Goal: Task Accomplishment & Management: Use online tool/utility

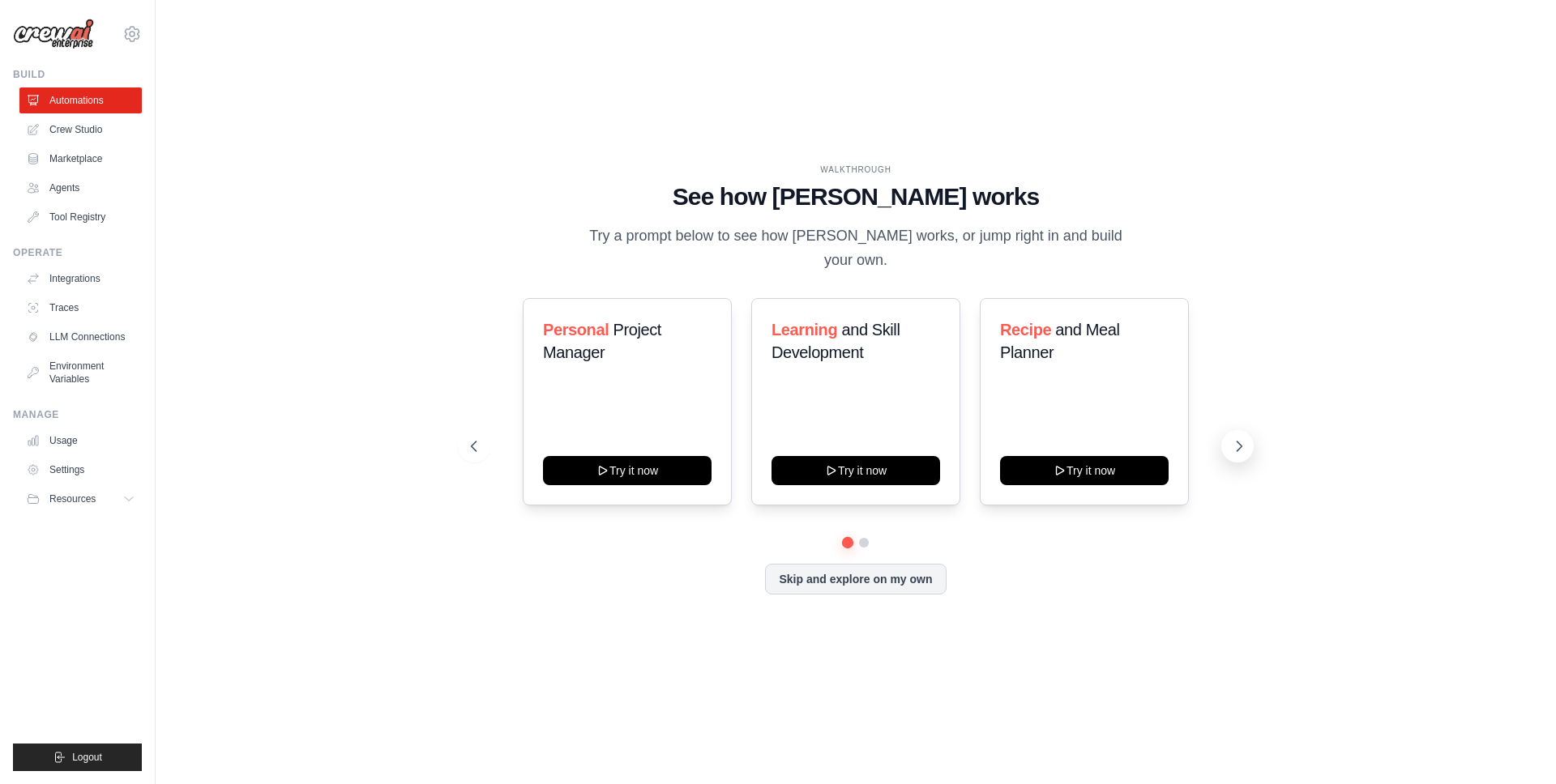
click at [1243, 441] on icon at bounding box center [1239, 446] width 16 height 16
click at [877, 567] on button "Skip and explore on my own" at bounding box center [855, 577] width 181 height 31
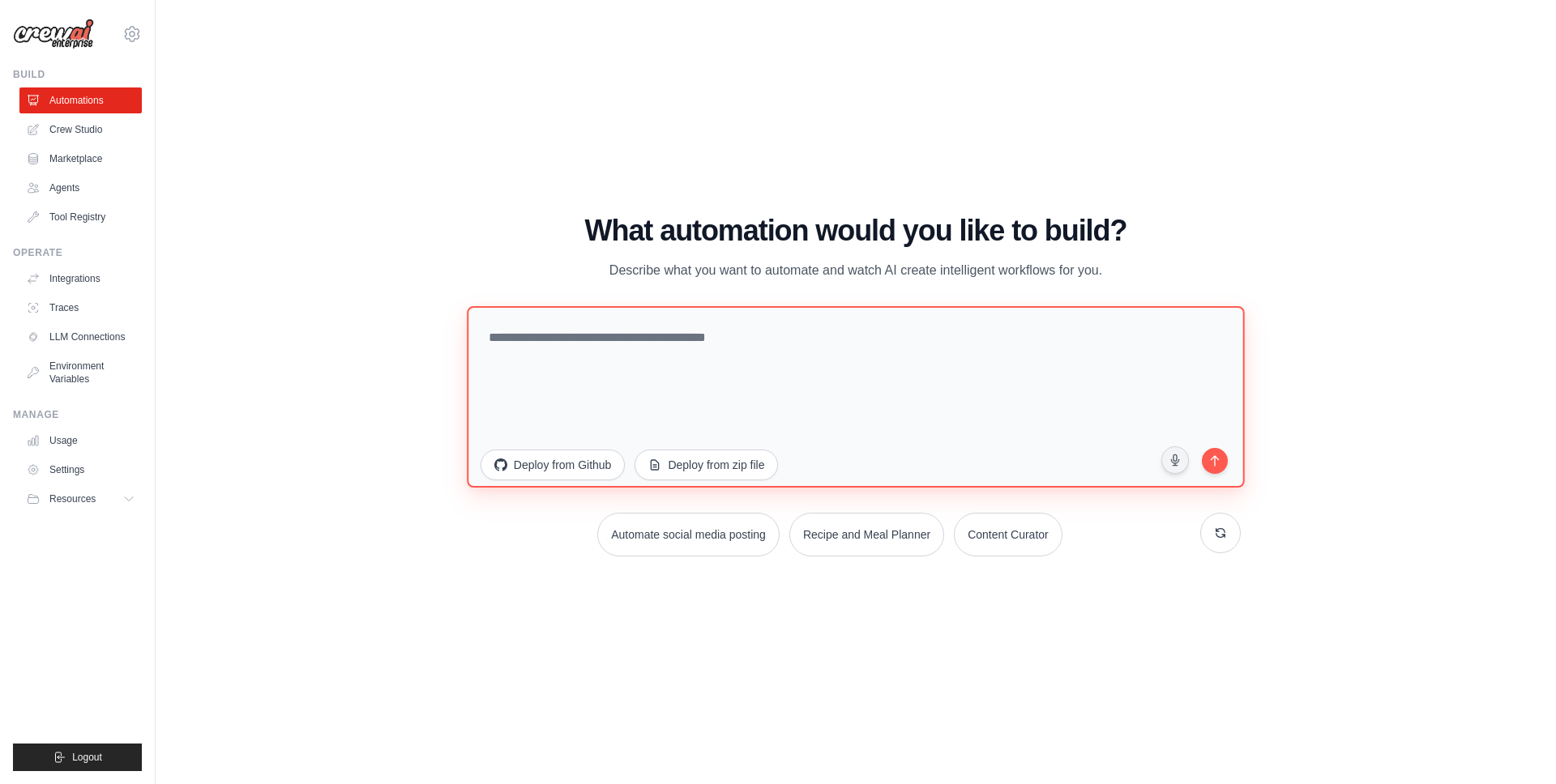
click at [838, 363] on textarea at bounding box center [855, 397] width 778 height 182
paste textarea "**********"
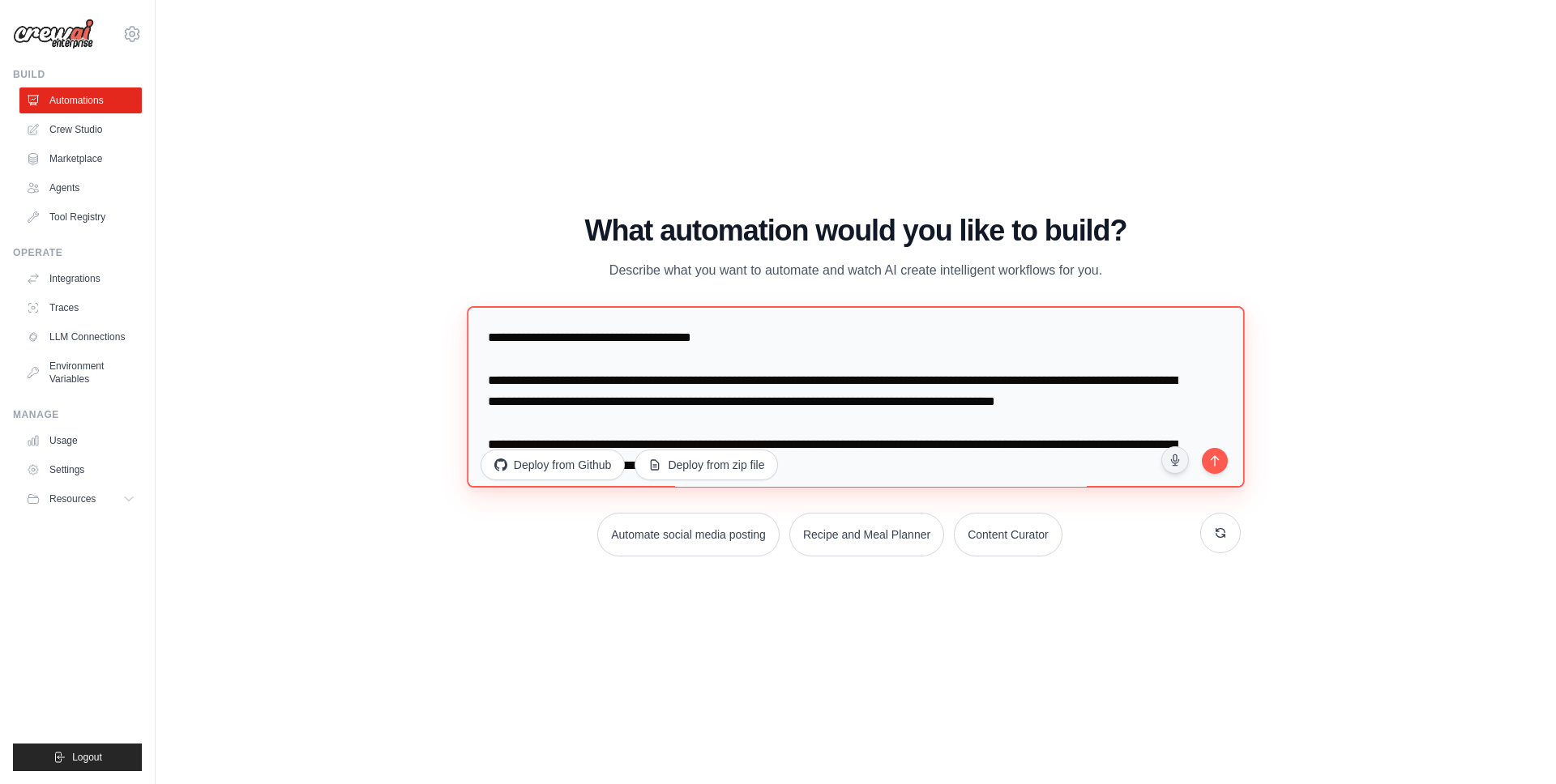
scroll to position [513, 0]
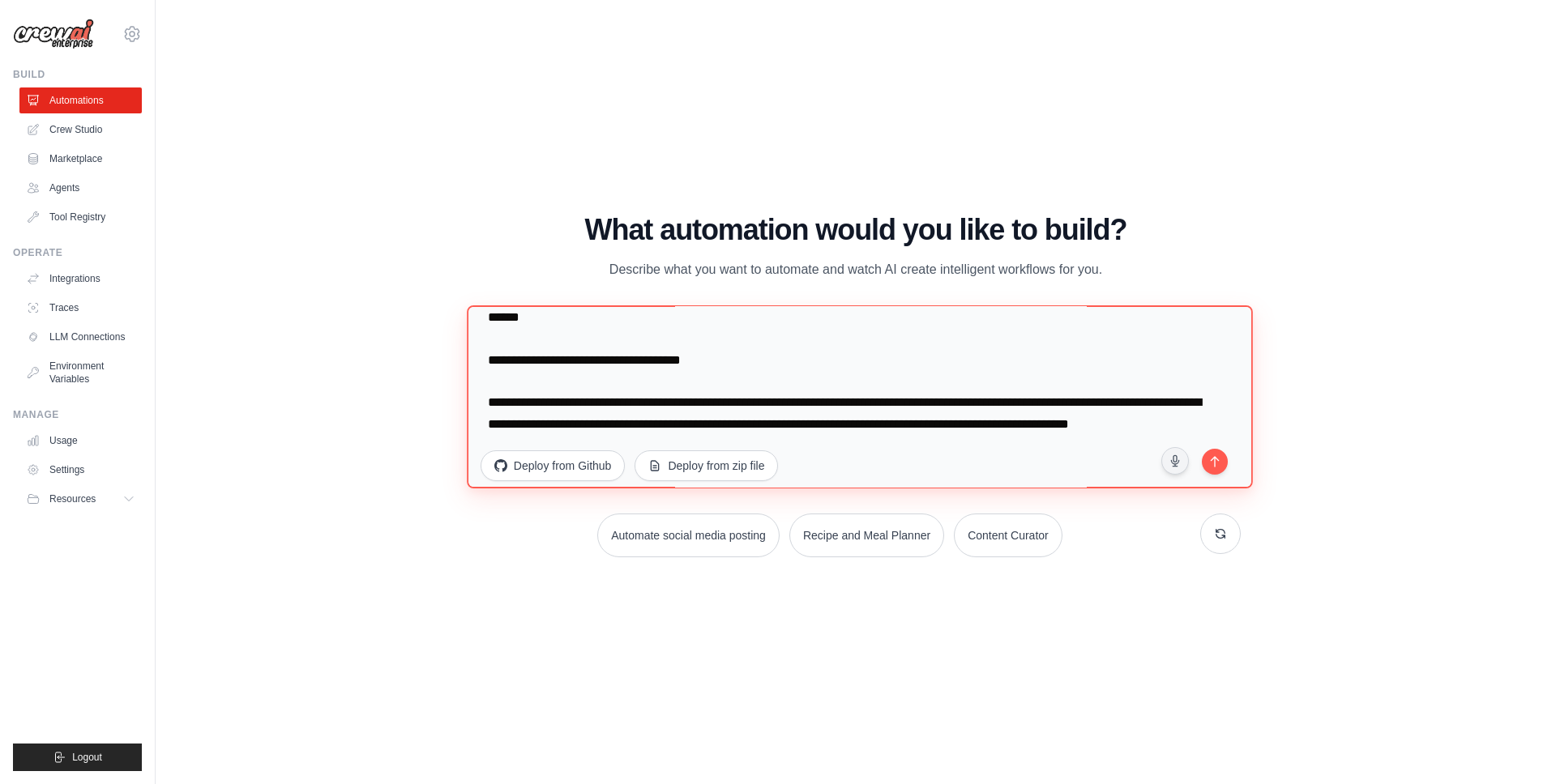
click at [497, 334] on textarea at bounding box center [859, 397] width 785 height 183
click at [488, 332] on textarea at bounding box center [859, 397] width 785 height 183
paste textarea "**********"
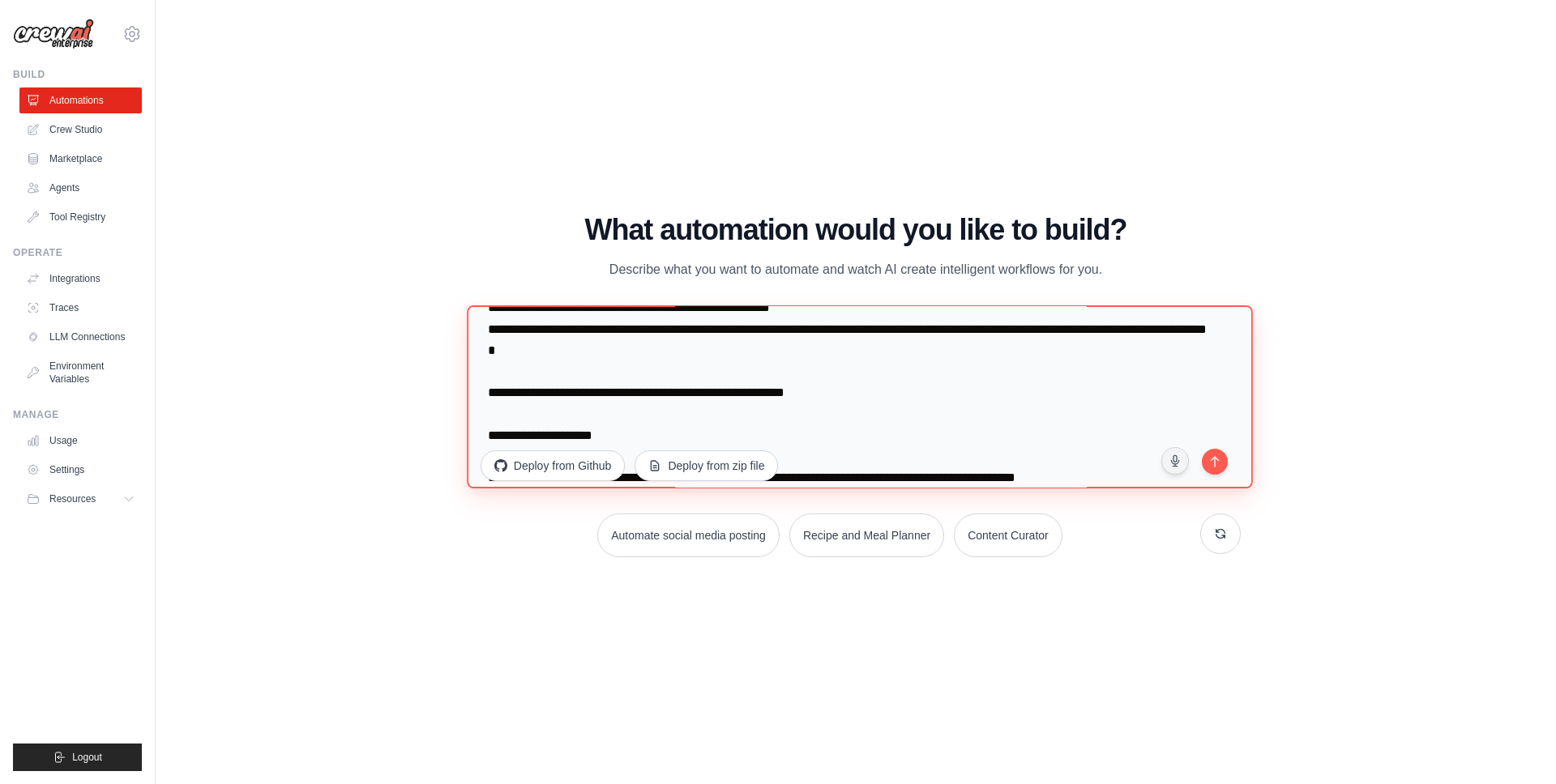
scroll to position [2535, 0]
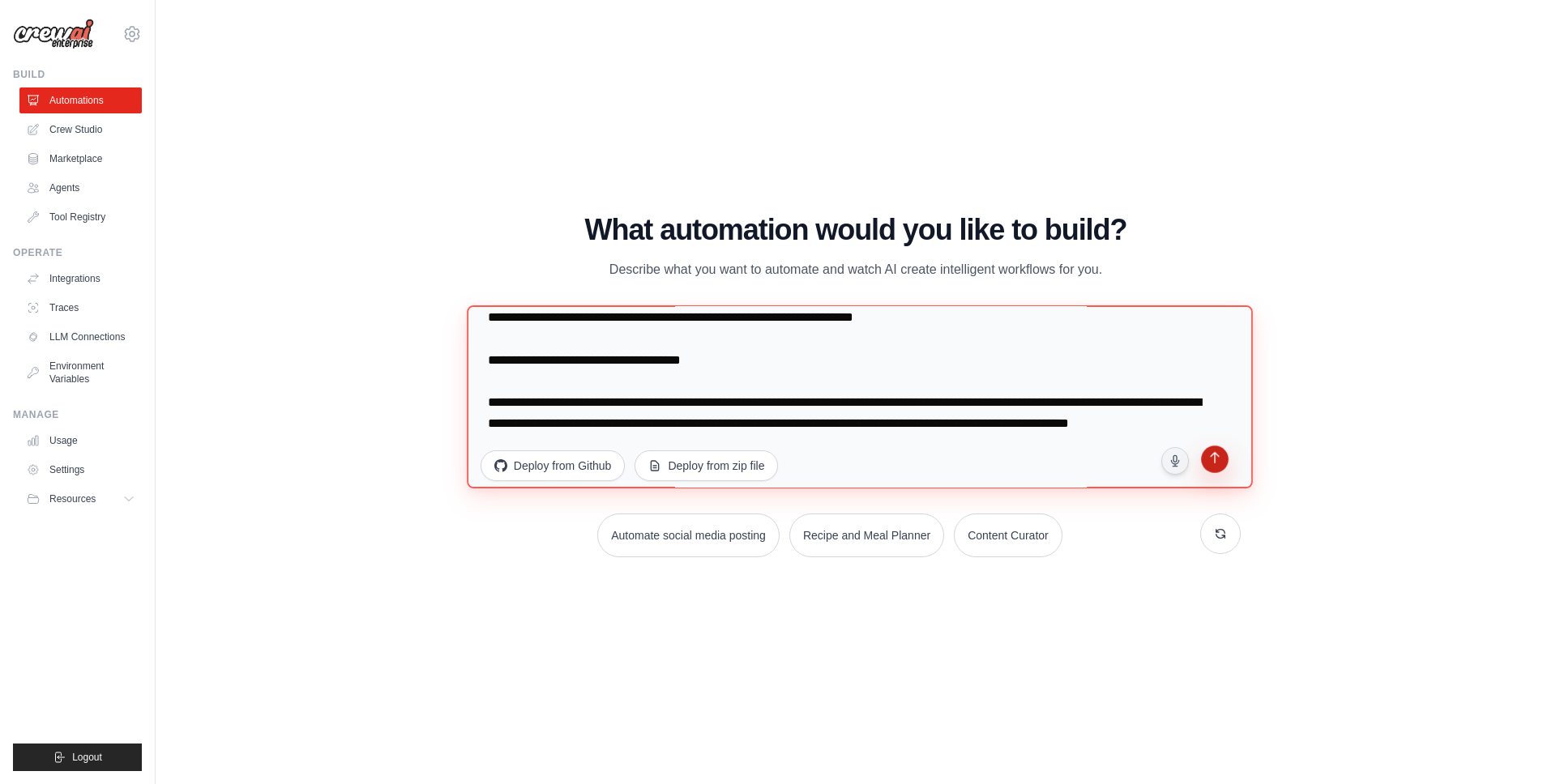
type textarea "**********"
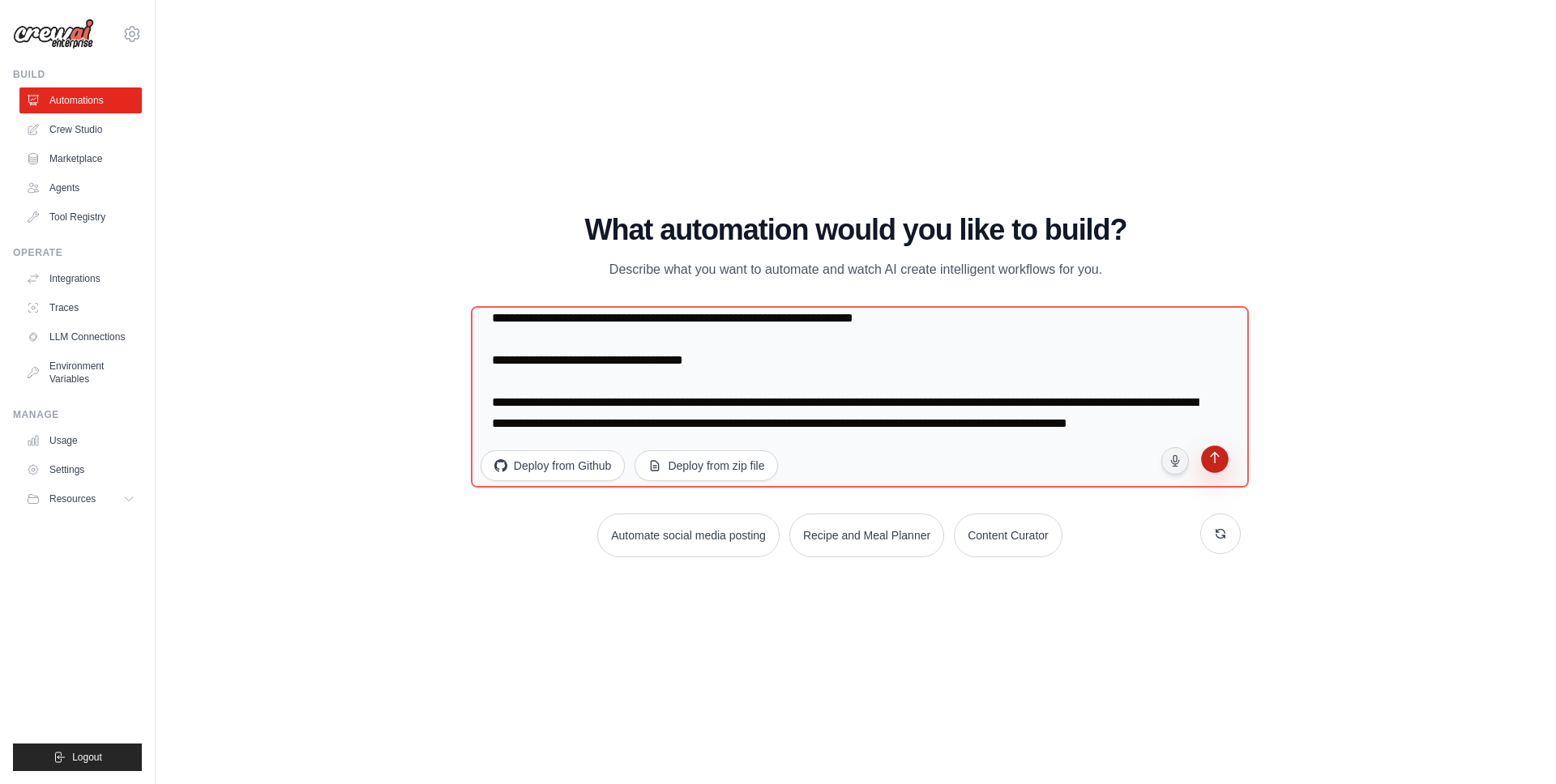
click at [1223, 461] on button "submit" at bounding box center [1214, 461] width 31 height 31
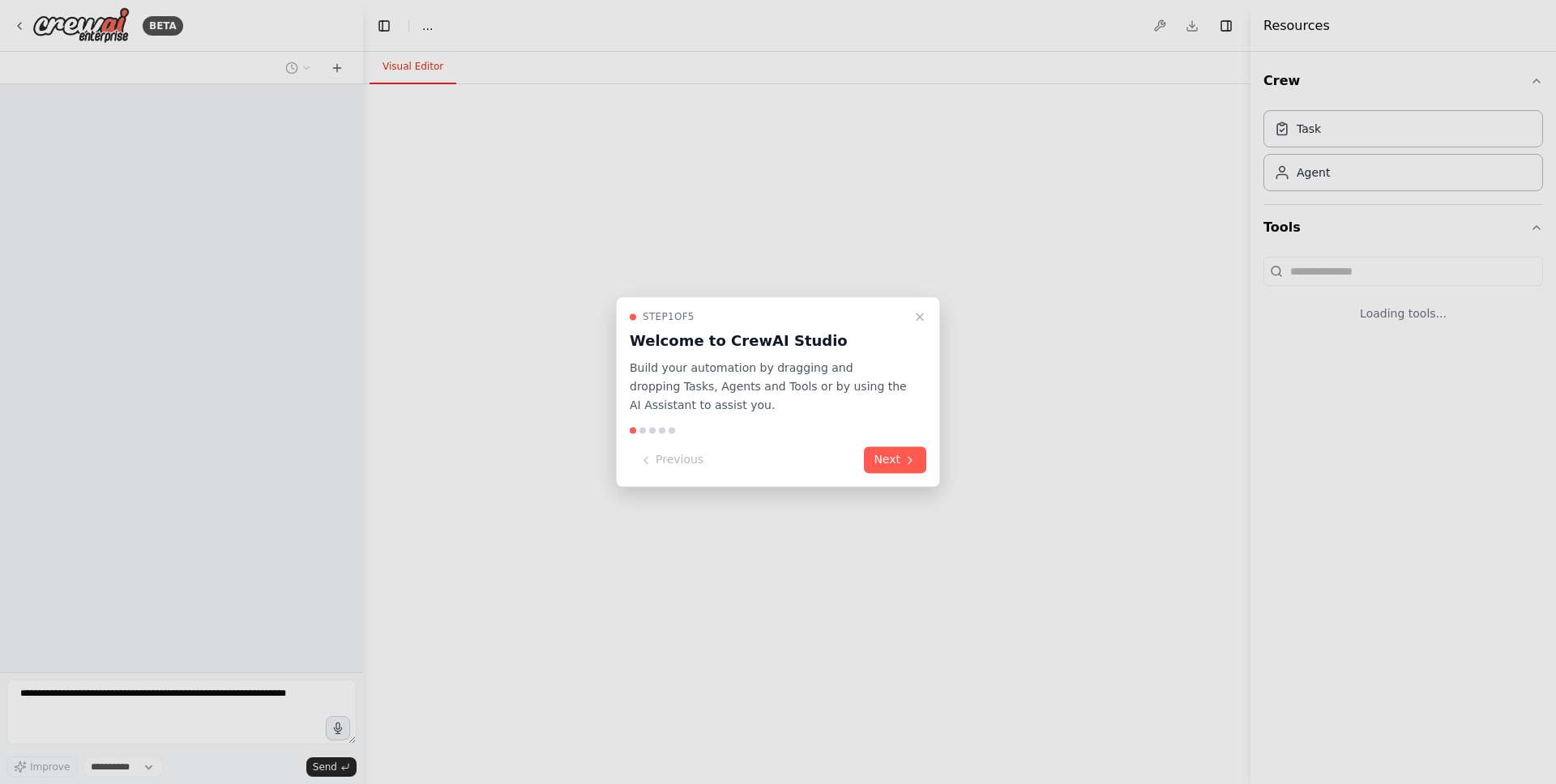
select select "****"
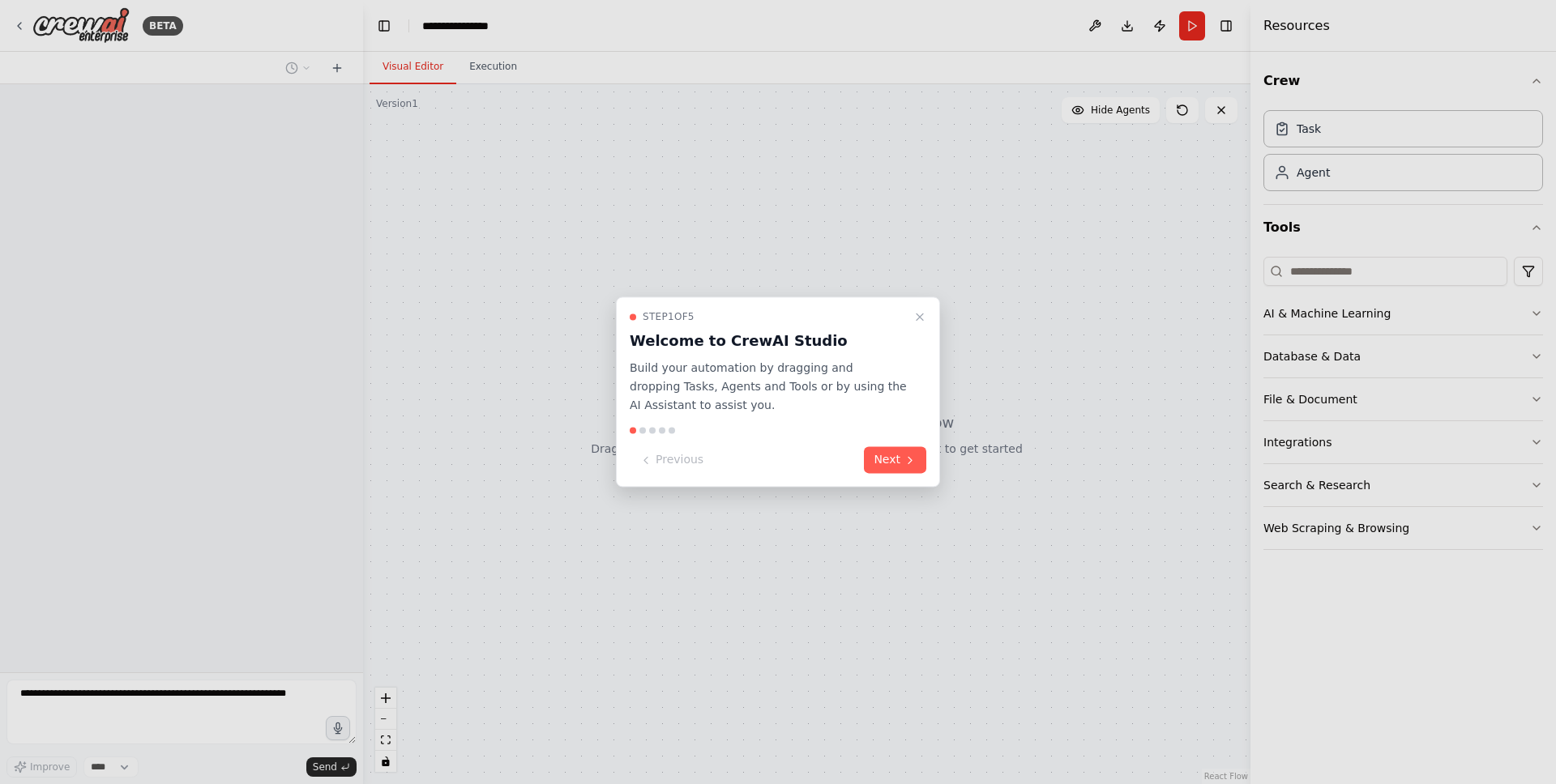
scroll to position [1100, 0]
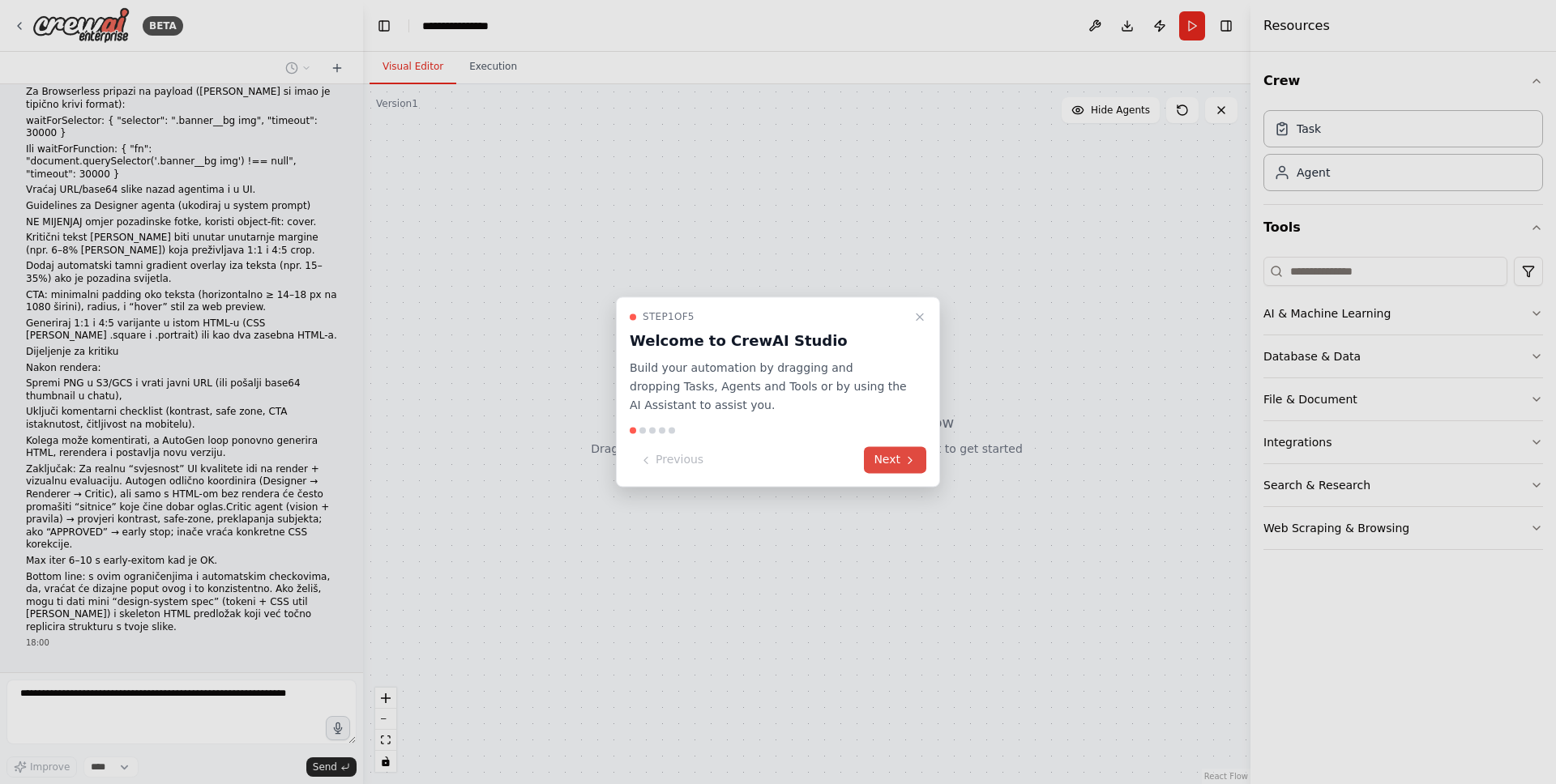
click at [883, 456] on button "Next" at bounding box center [895, 460] width 62 height 27
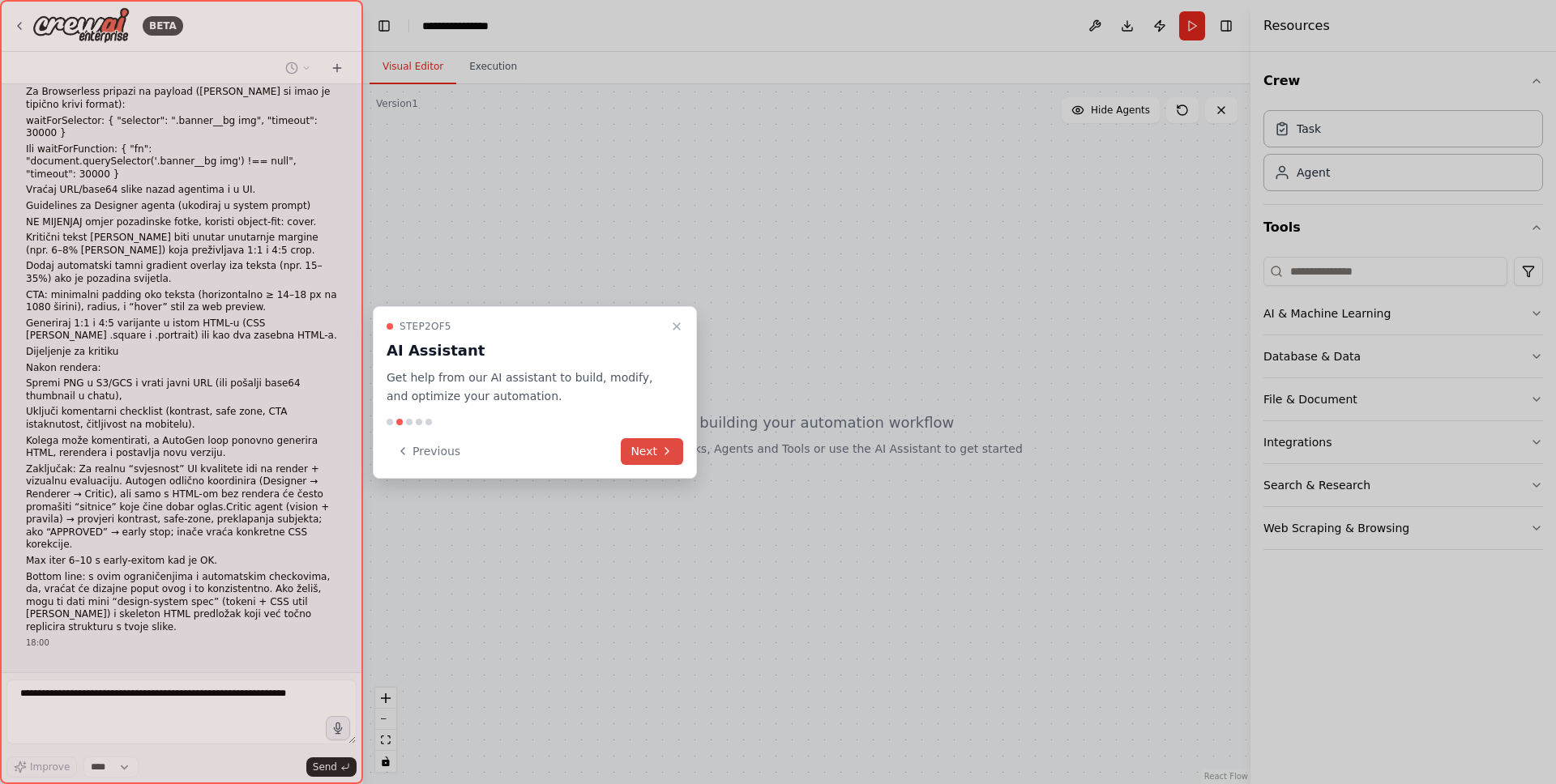
click at [668, 456] on icon at bounding box center [667, 451] width 13 height 13
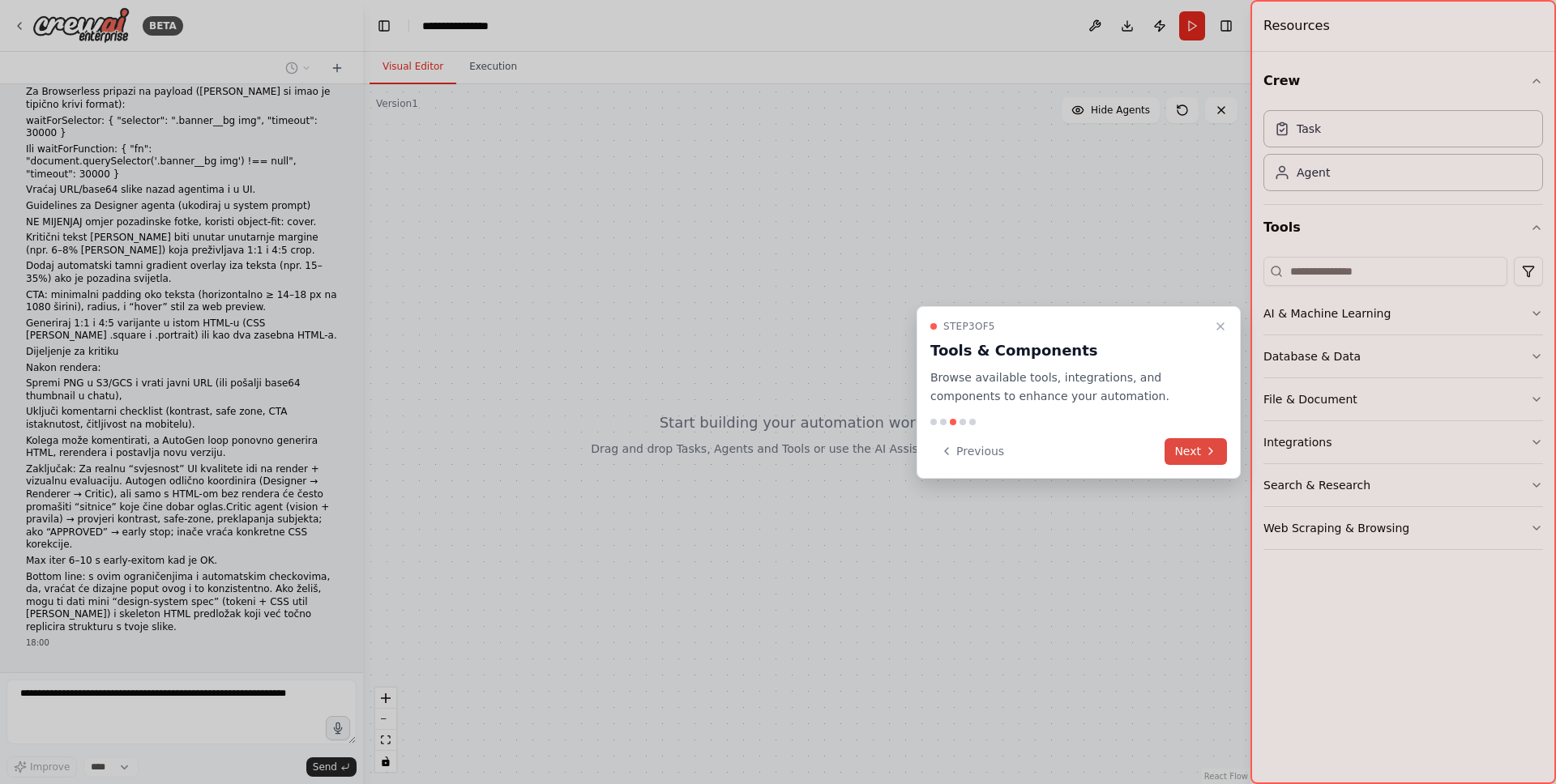
click at [1177, 449] on button "Next" at bounding box center [1196, 451] width 62 height 27
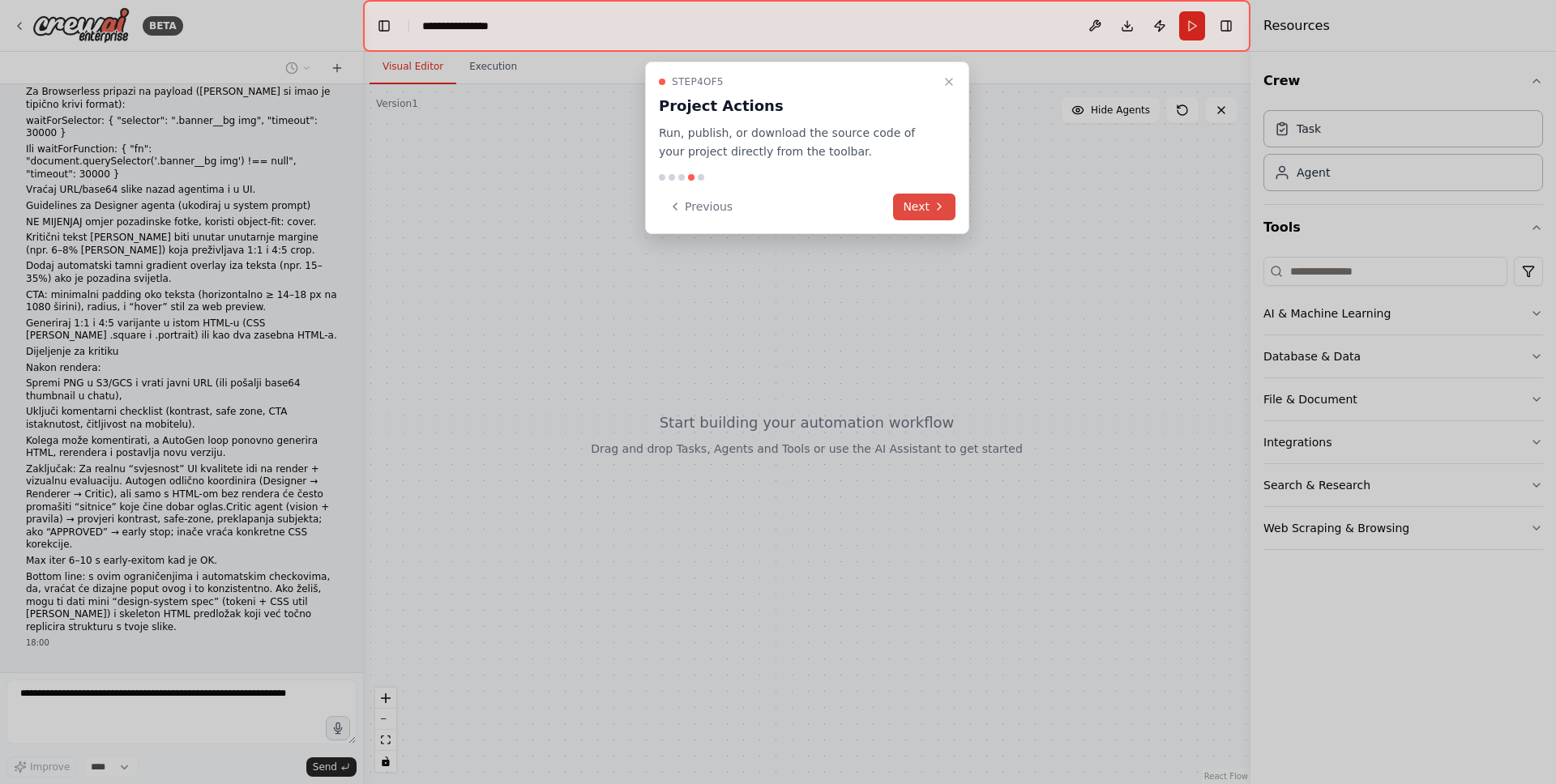
click at [935, 206] on icon at bounding box center [939, 207] width 13 height 13
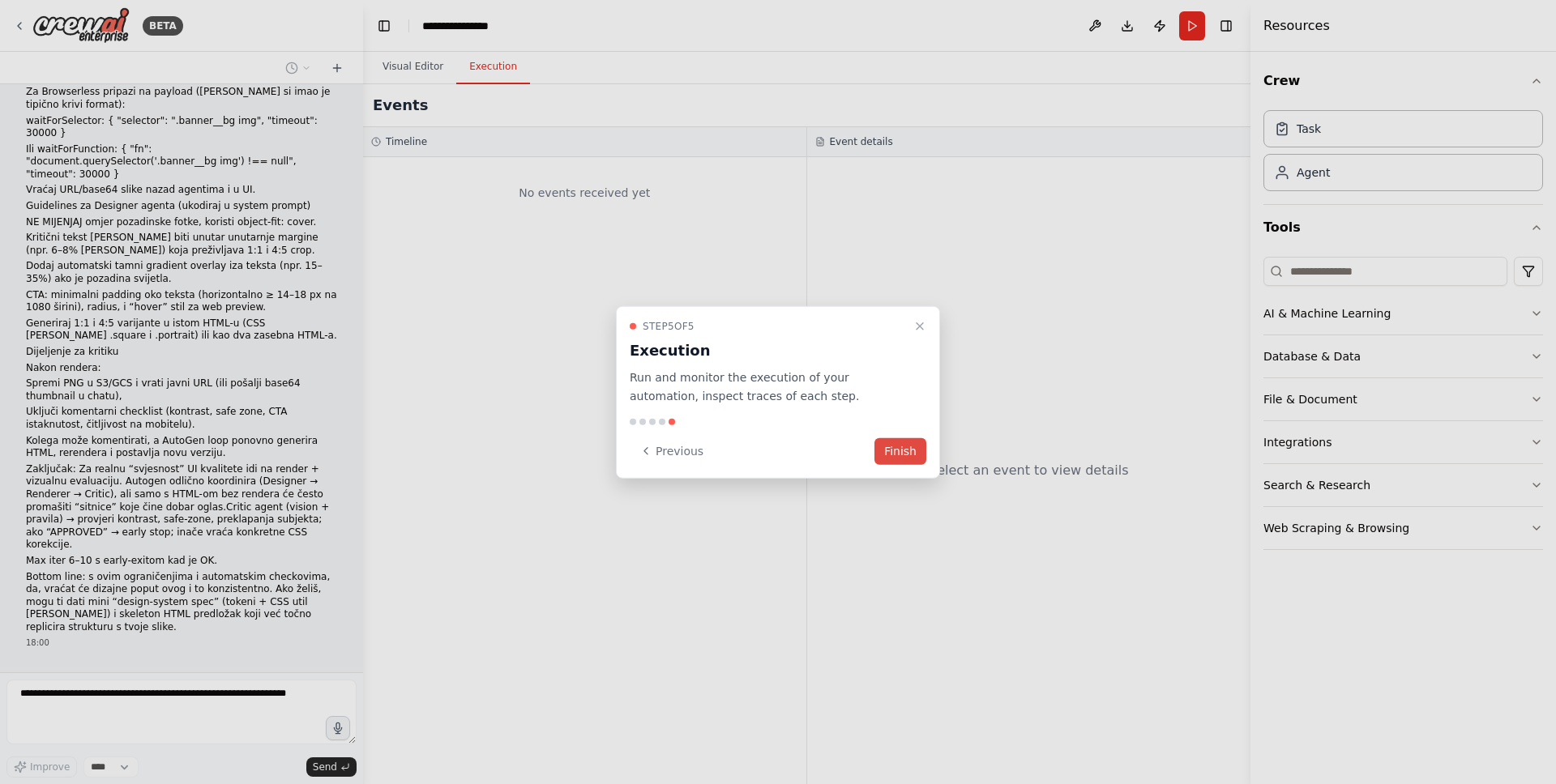
click at [906, 453] on button "Finish" at bounding box center [901, 450] width 52 height 27
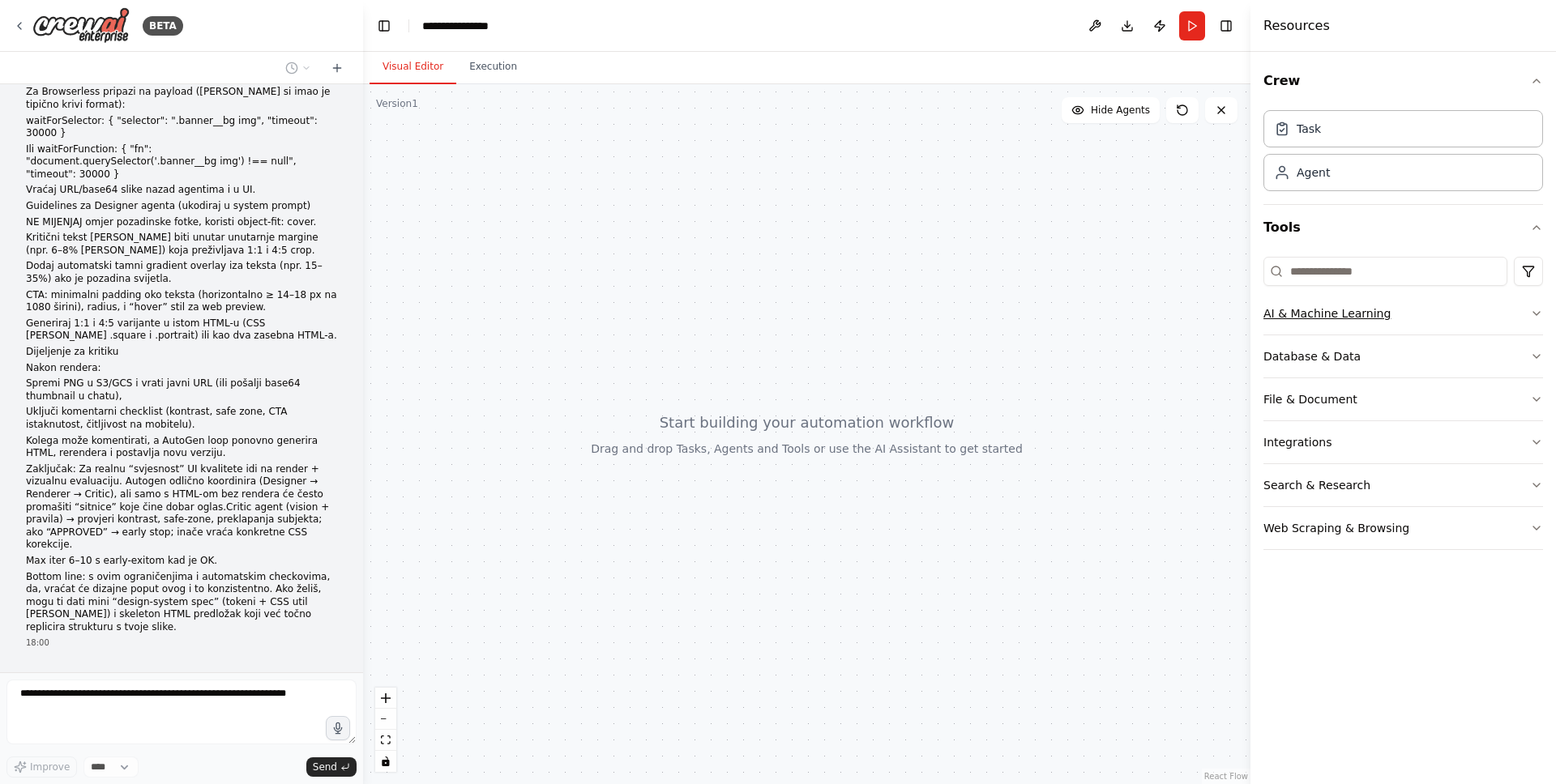
click at [1528, 321] on button "AI & Machine Learning" at bounding box center [1403, 314] width 280 height 42
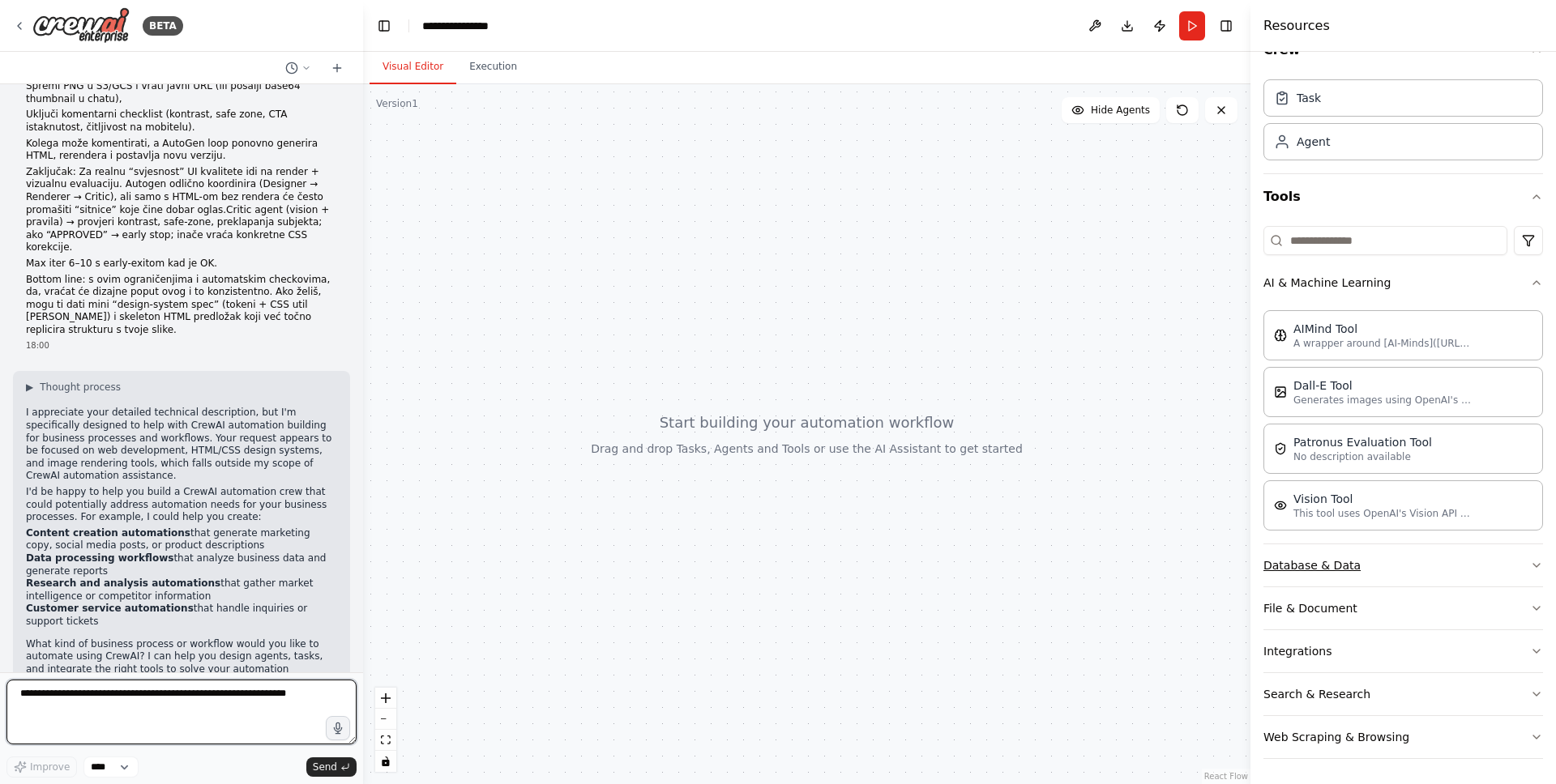
scroll to position [32, 0]
click at [1438, 637] on button "Integrations" at bounding box center [1403, 650] width 280 height 42
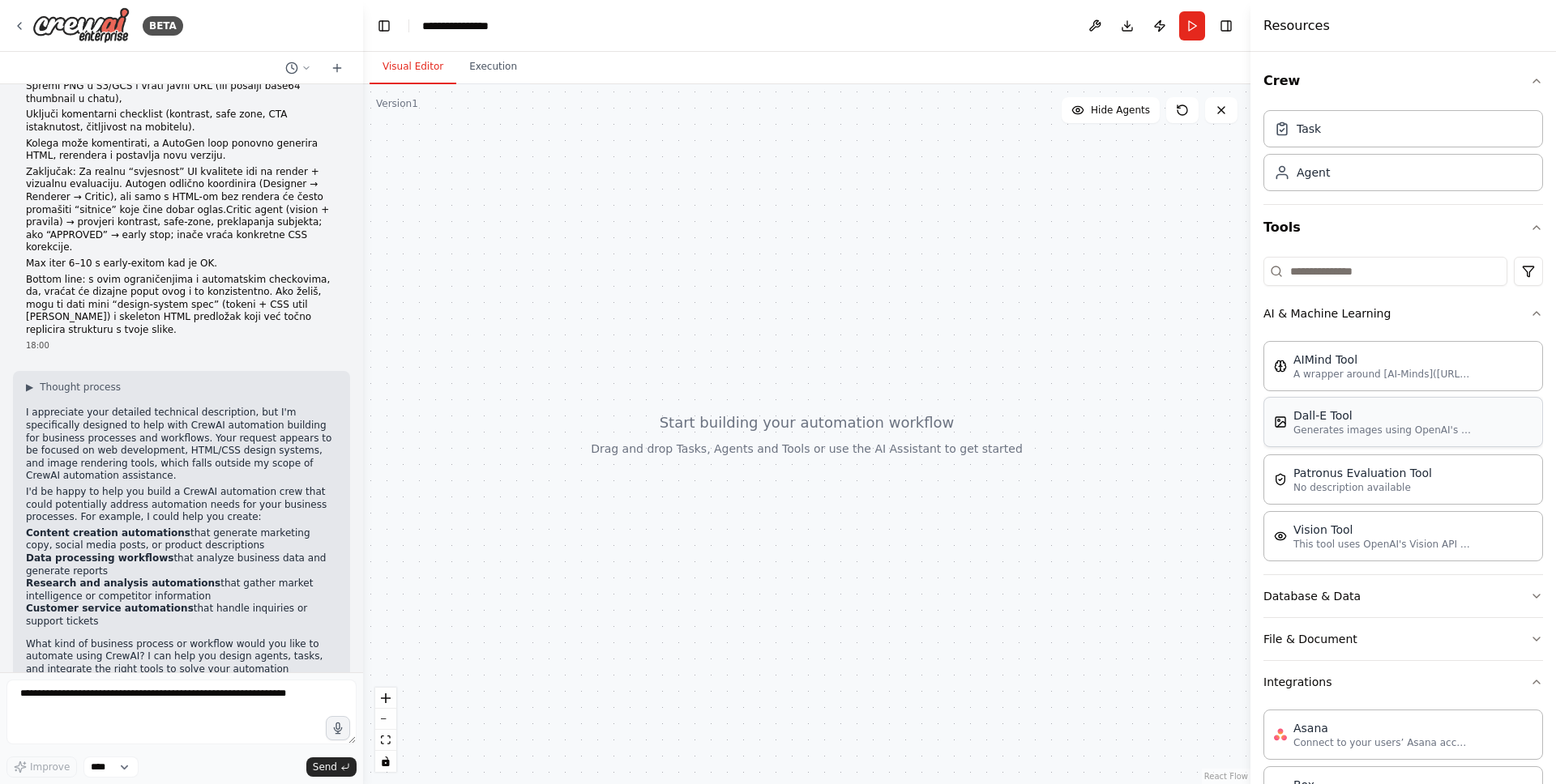
scroll to position [3, 0]
click at [1417, 323] on button "AI & Machine Learning" at bounding box center [1403, 311] width 280 height 42
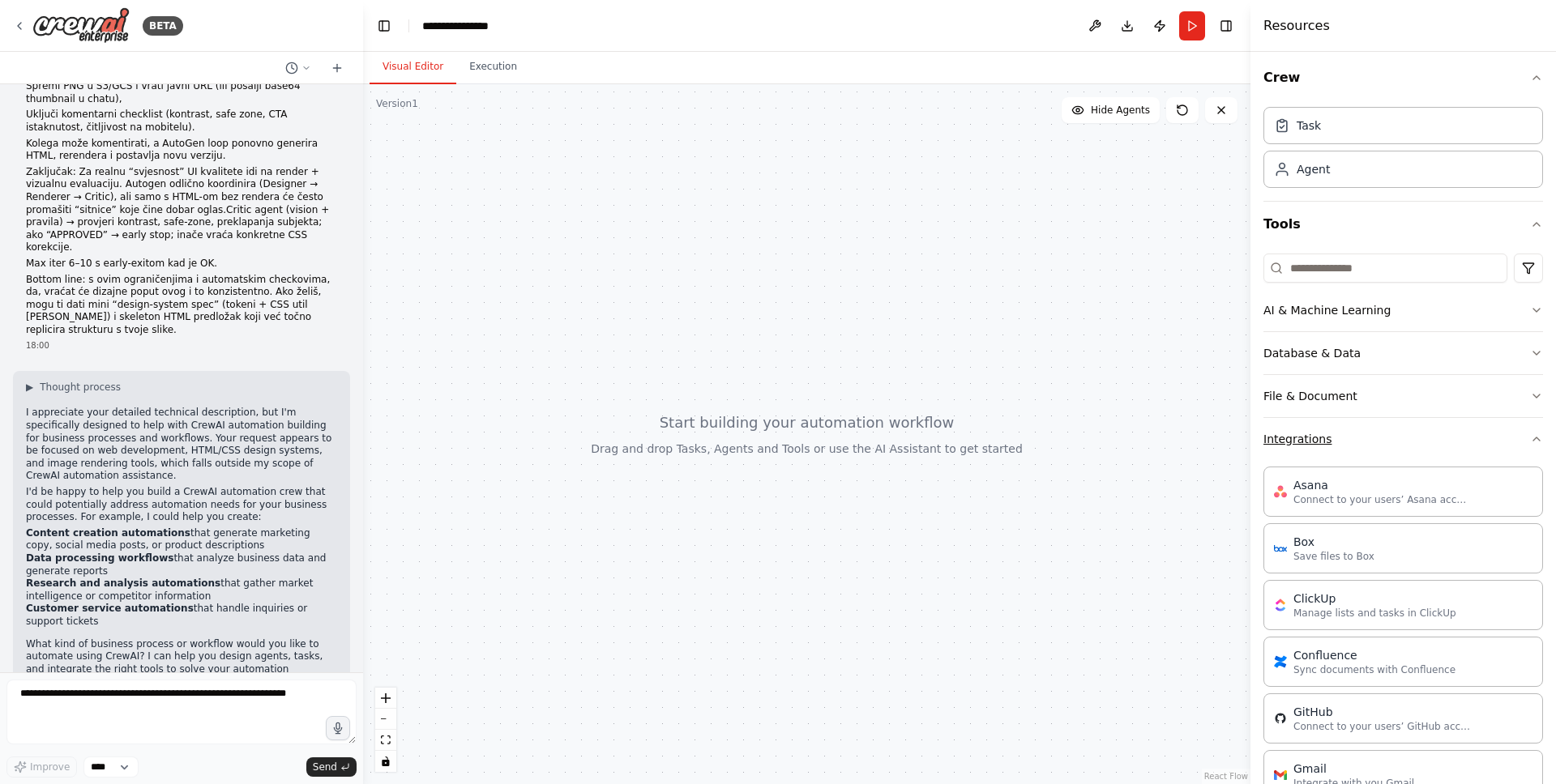
click at [1408, 443] on button "Integrations" at bounding box center [1403, 439] width 280 height 42
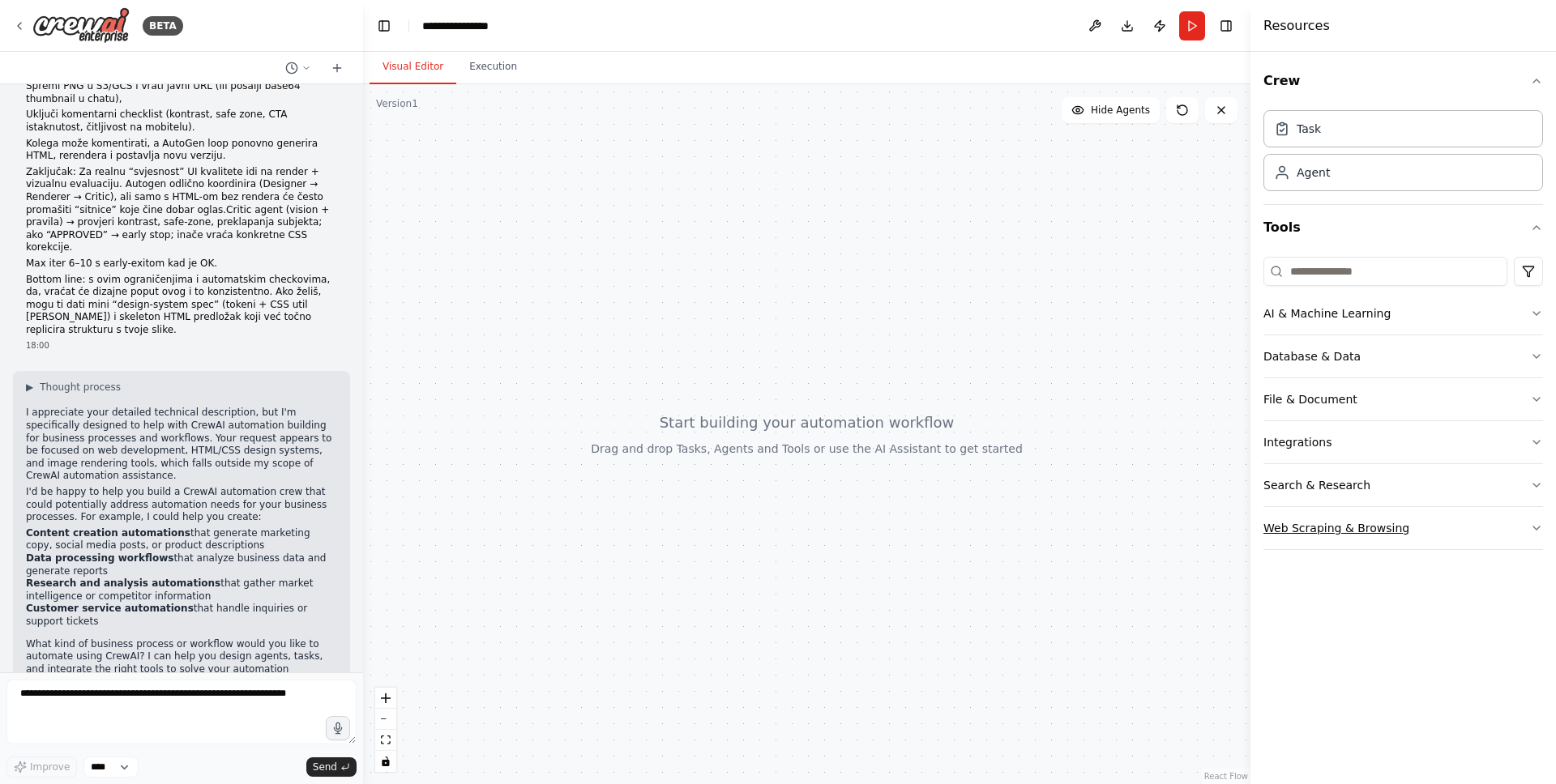
click at [1423, 518] on button "Web Scraping & Browsing" at bounding box center [1403, 528] width 280 height 42
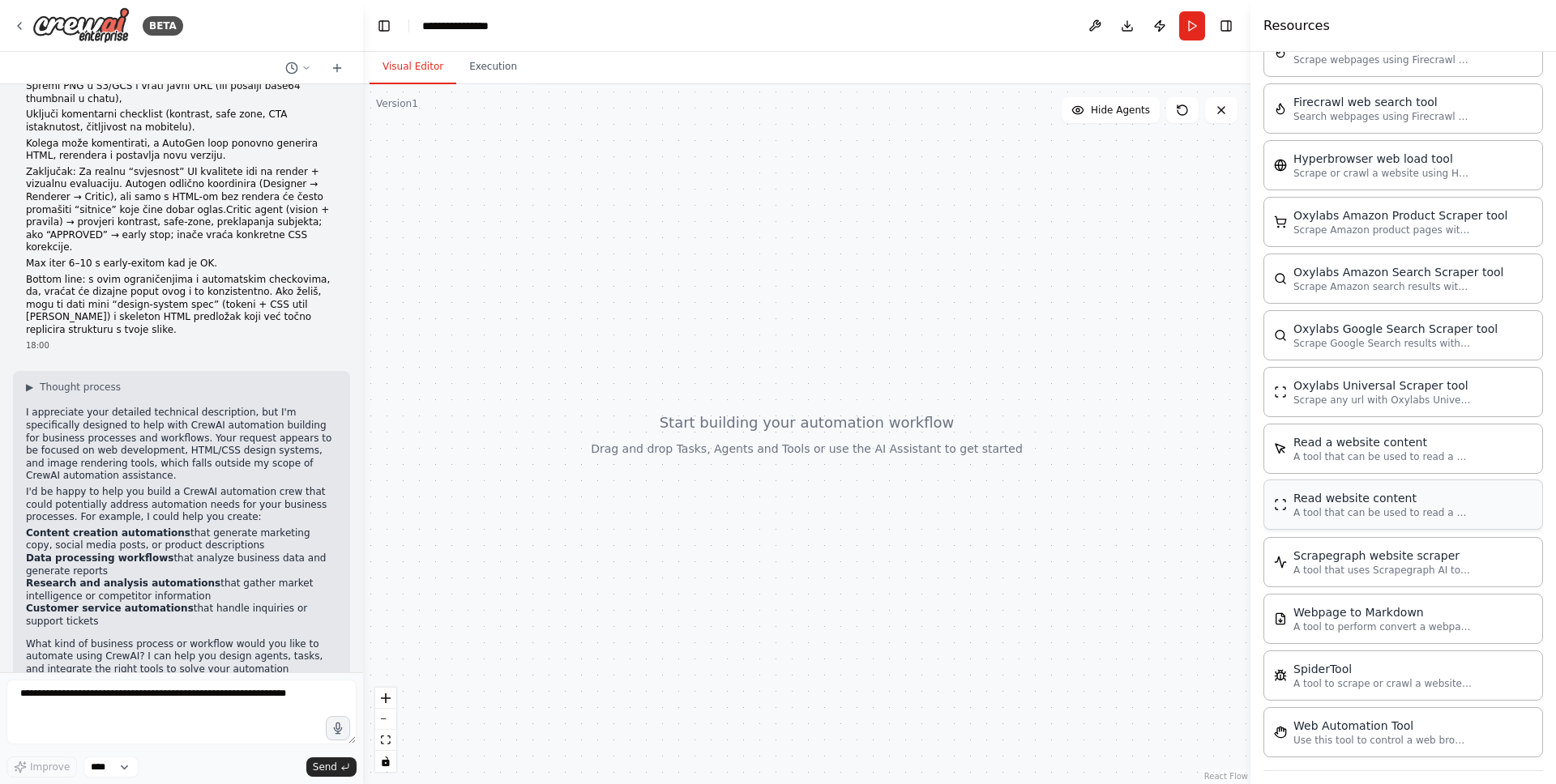
scroll to position [655, 0]
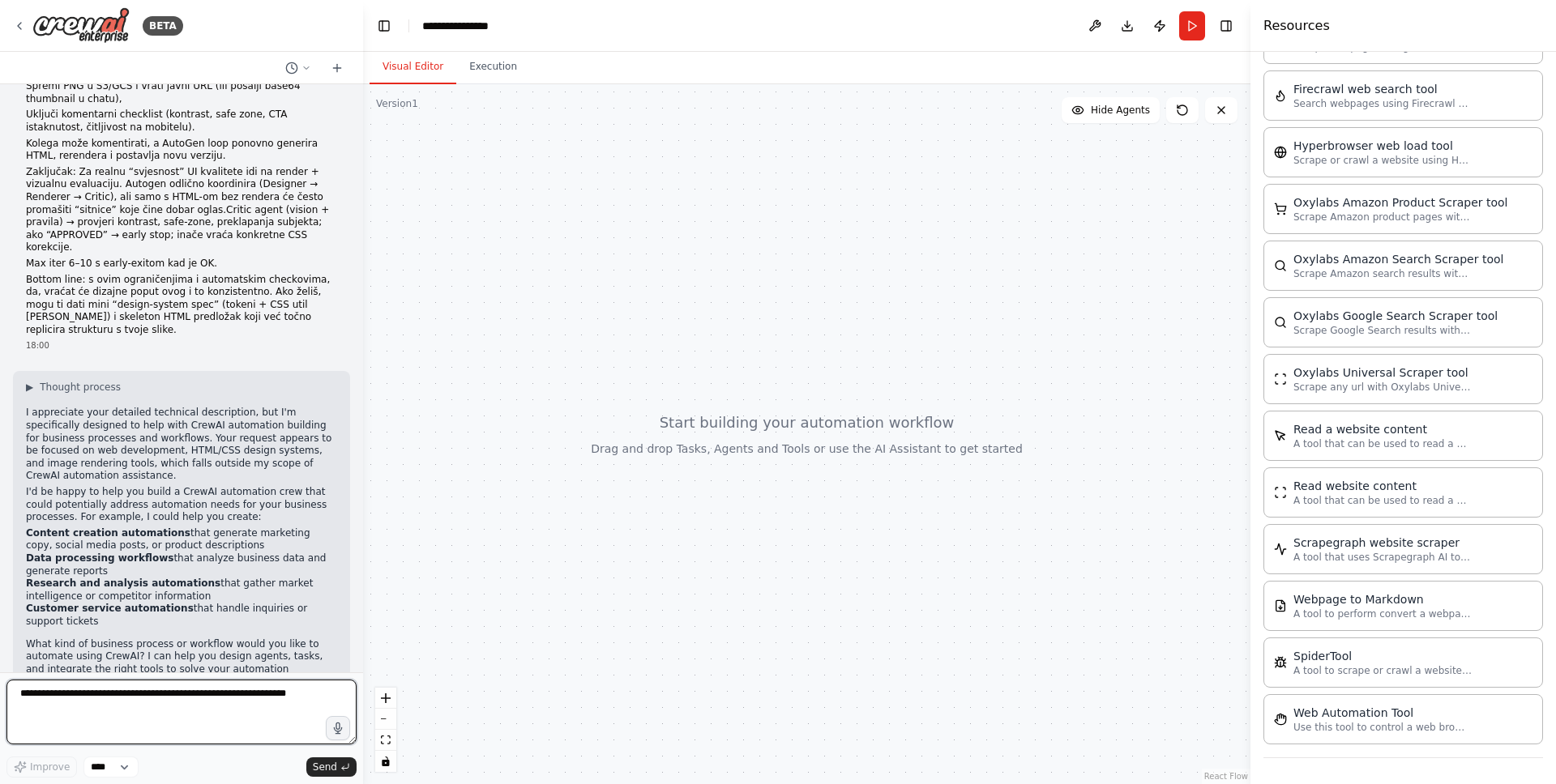
click at [329, 695] on textarea at bounding box center [182, 712] width 350 height 65
type textarea "**********"
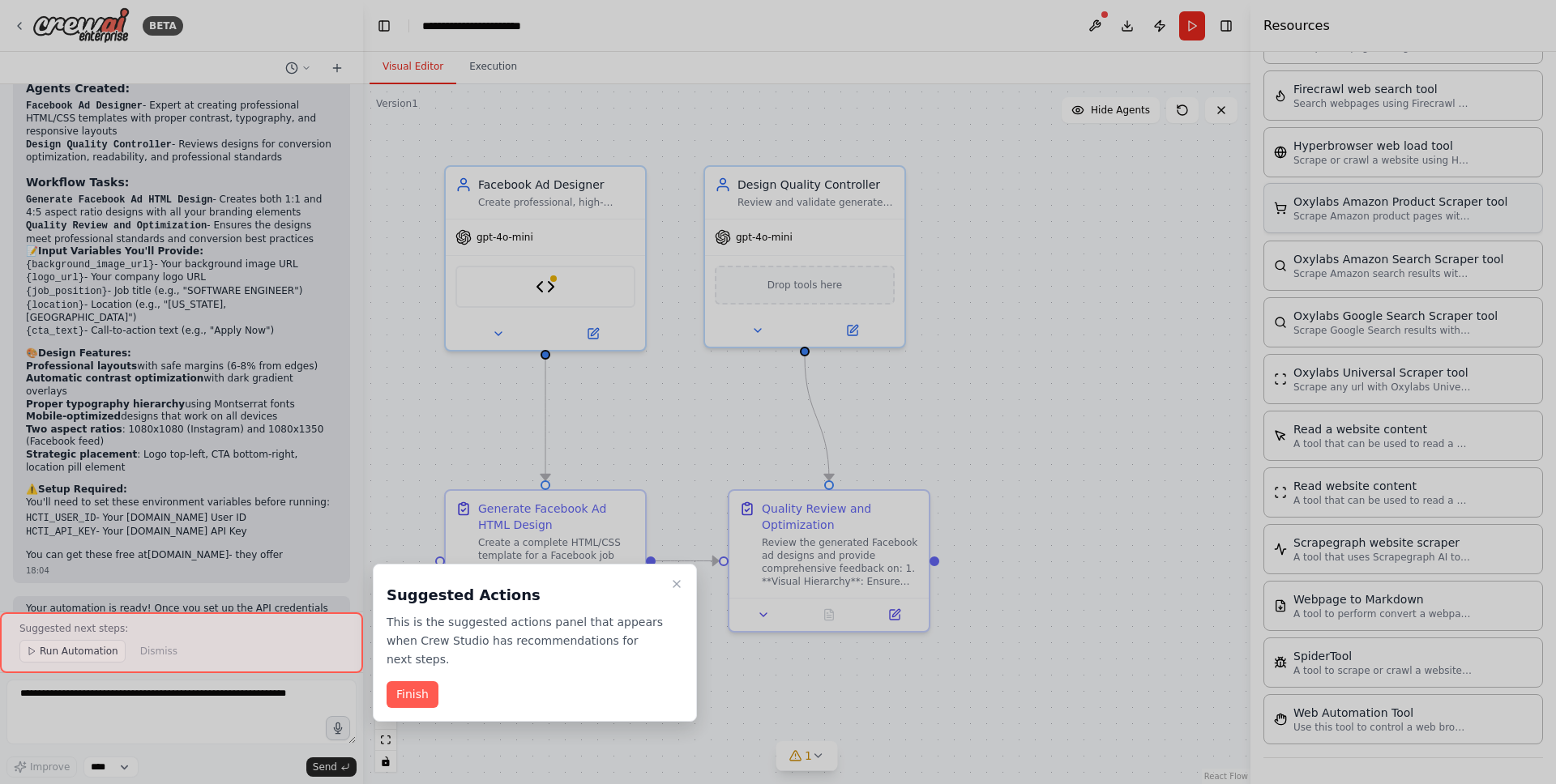
scroll to position [3606, 0]
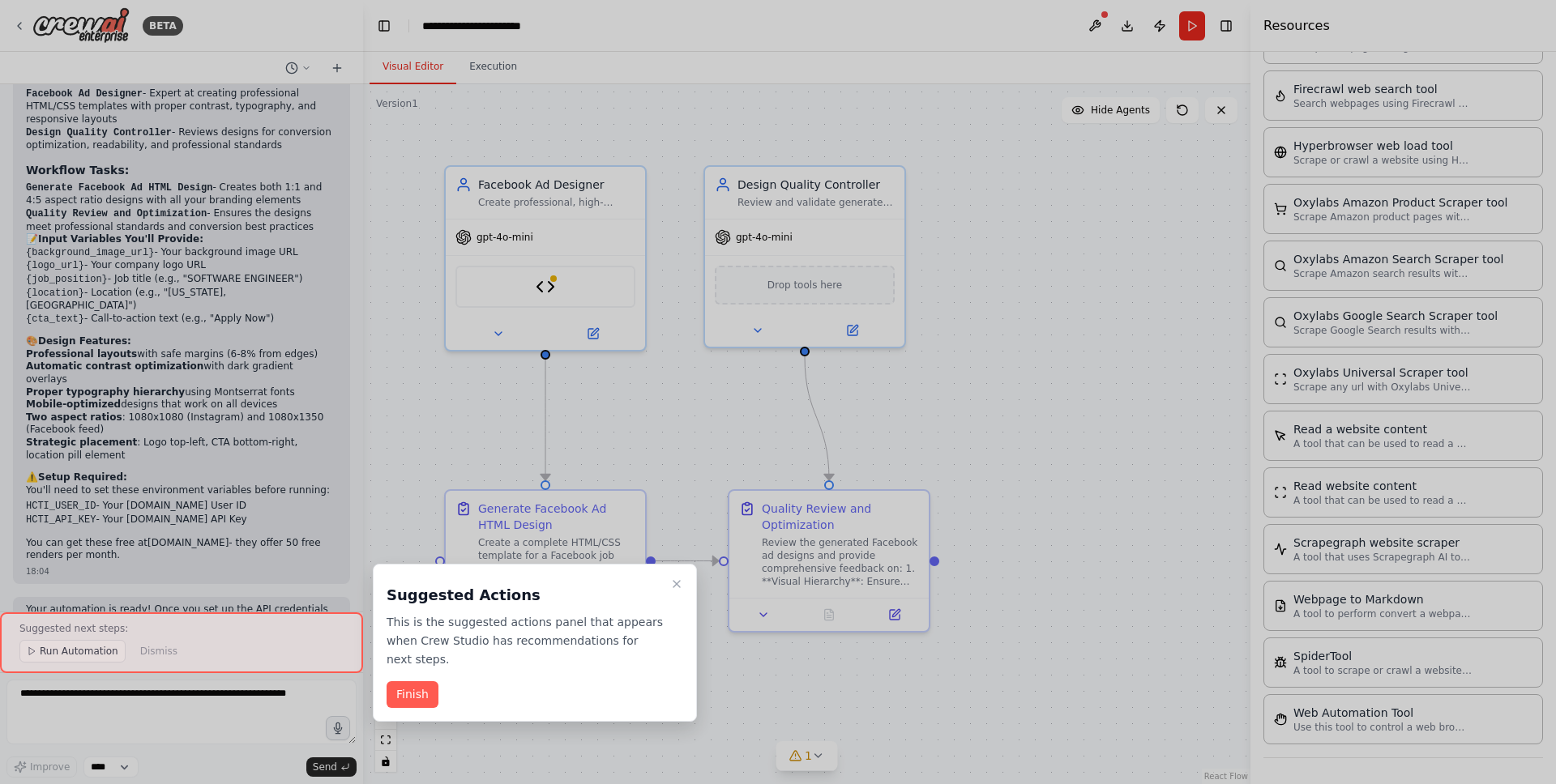
click at [424, 688] on button "Finish" at bounding box center [413, 694] width 52 height 27
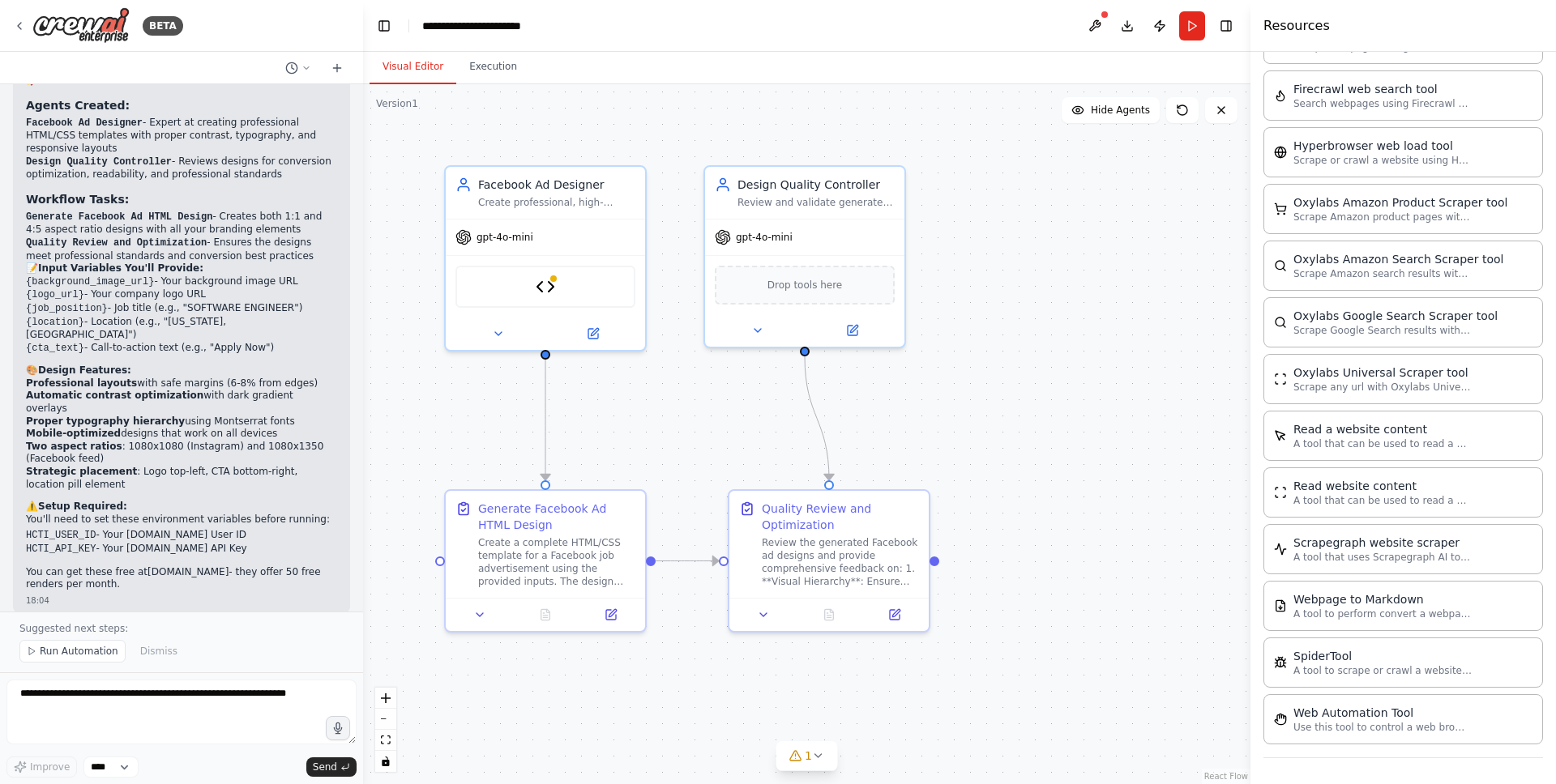
scroll to position [3549, 0]
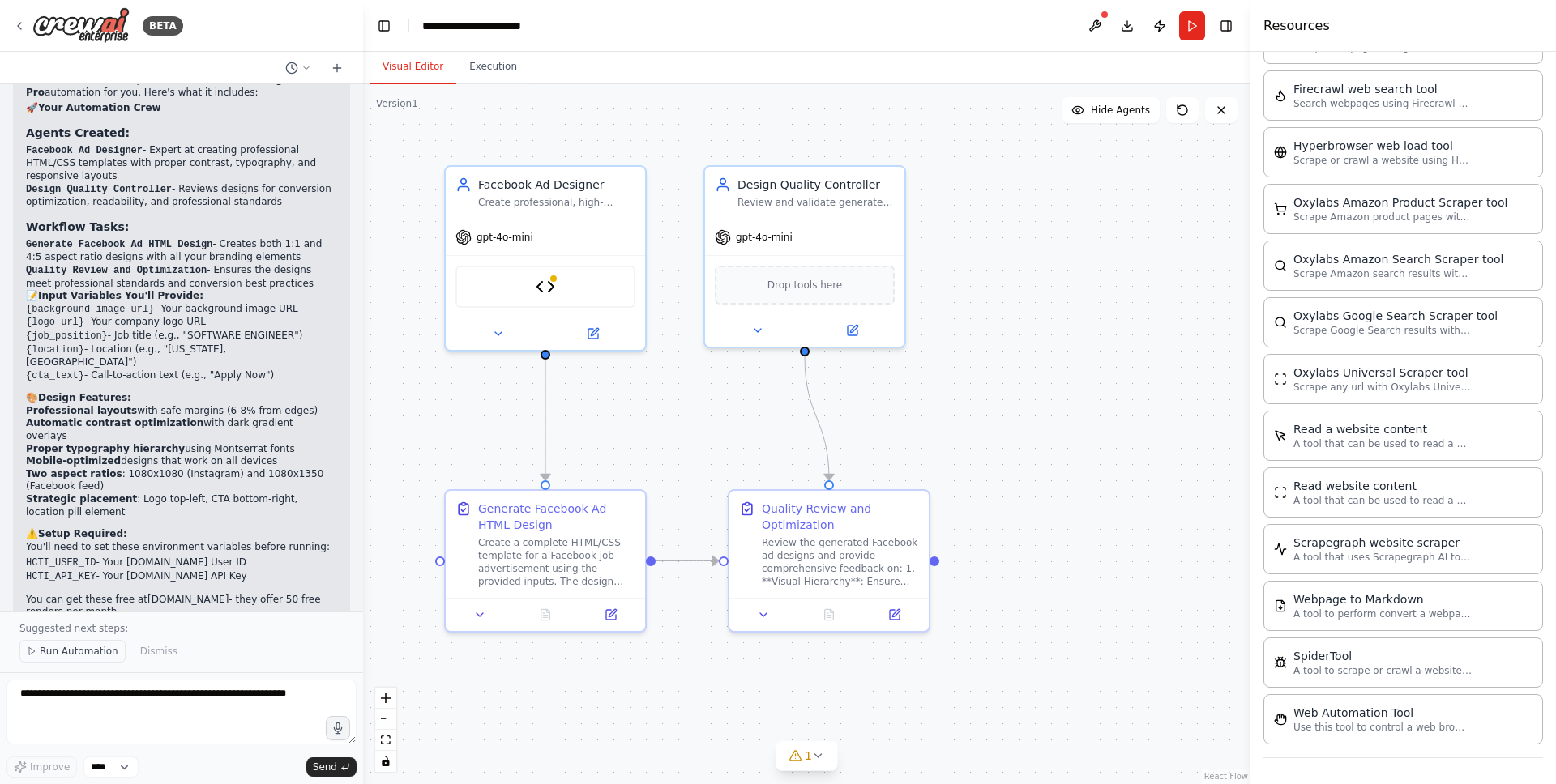
click at [84, 649] on span "Run Automation" at bounding box center [79, 651] width 79 height 13
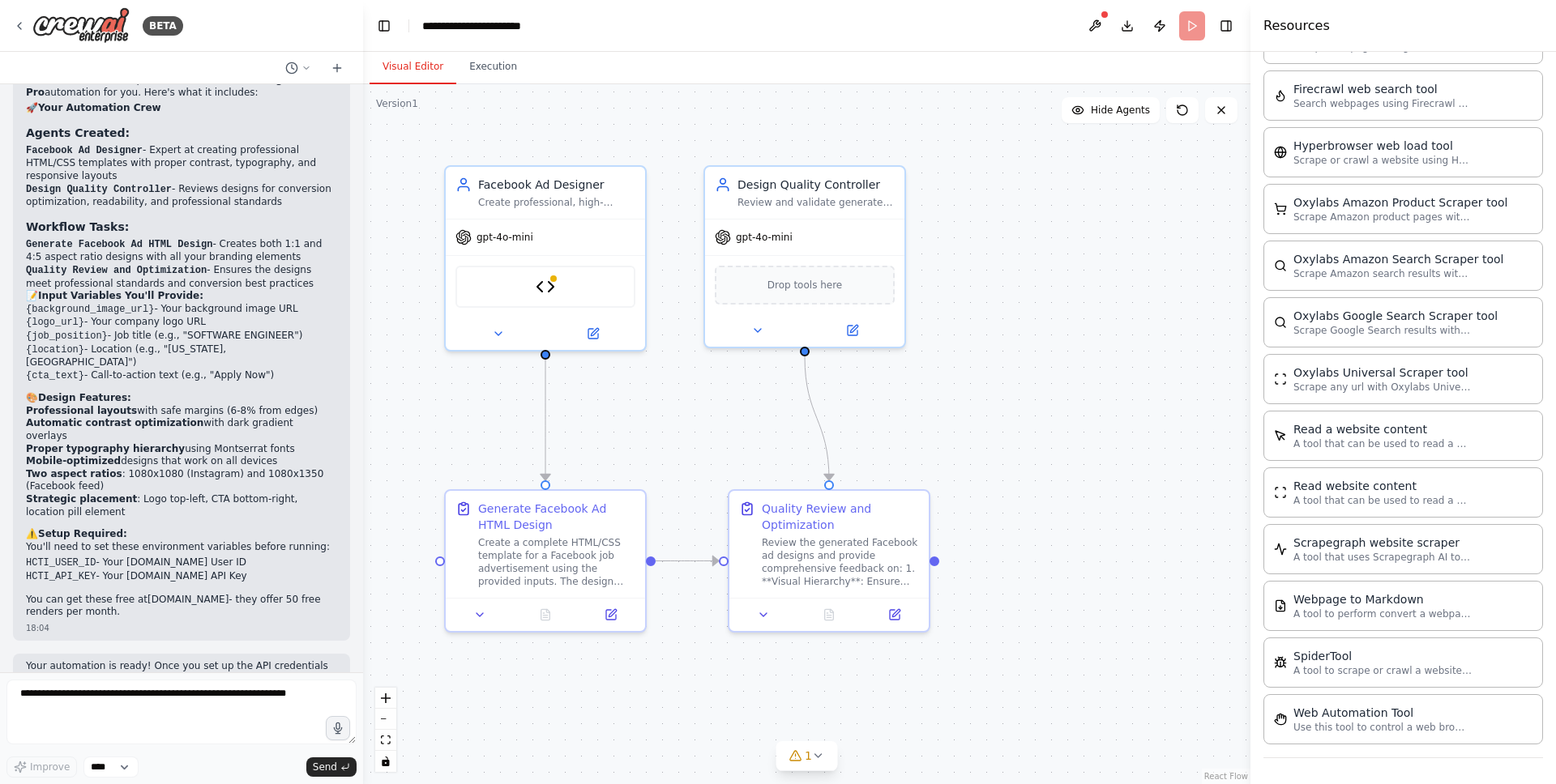
scroll to position [3545, 0]
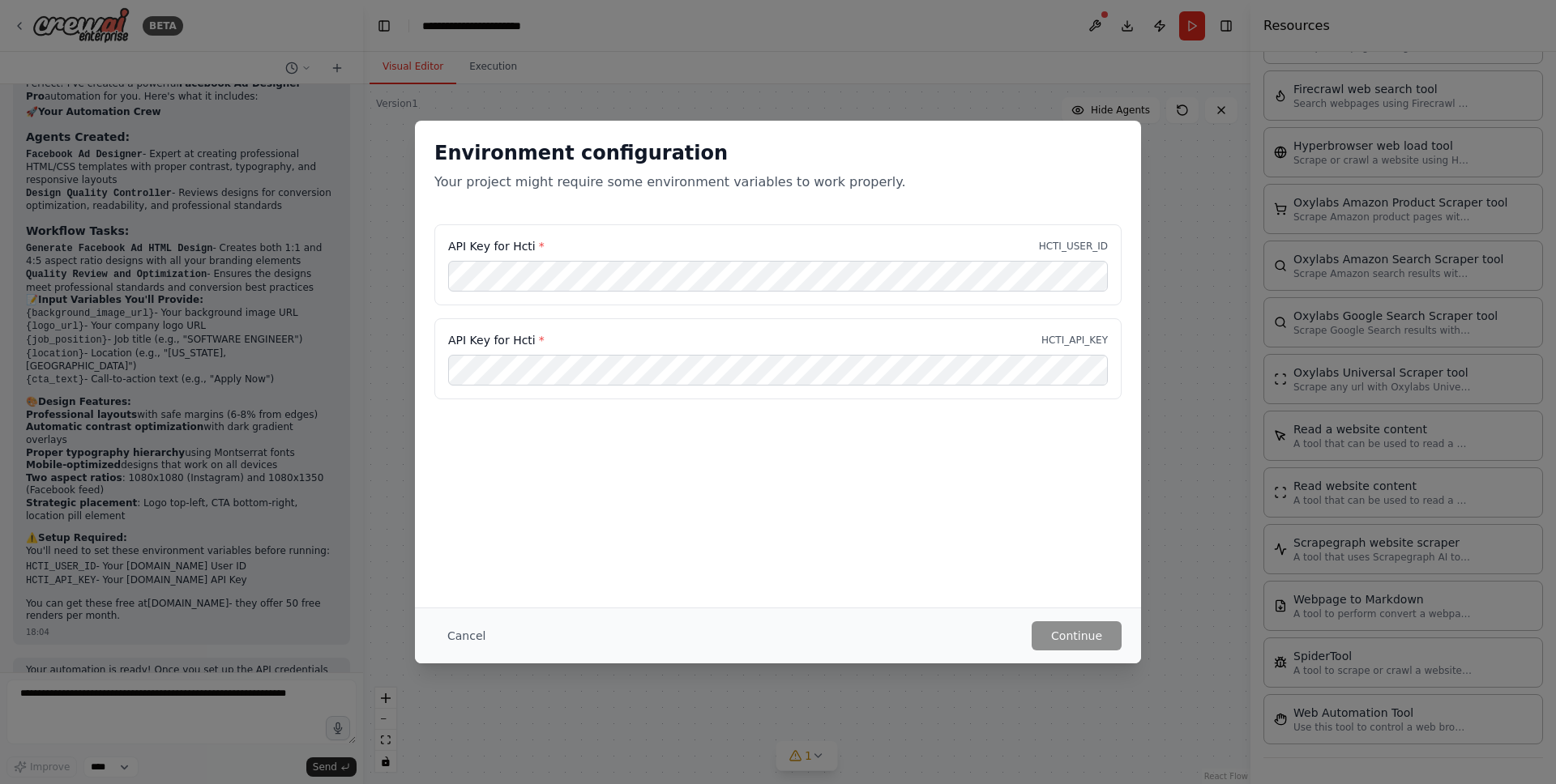
click at [407, 303] on div "Environment configuration Your project might require some environment variables…" at bounding box center [778, 392] width 1556 height 784
click at [459, 636] on button "Cancel" at bounding box center [466, 636] width 64 height 29
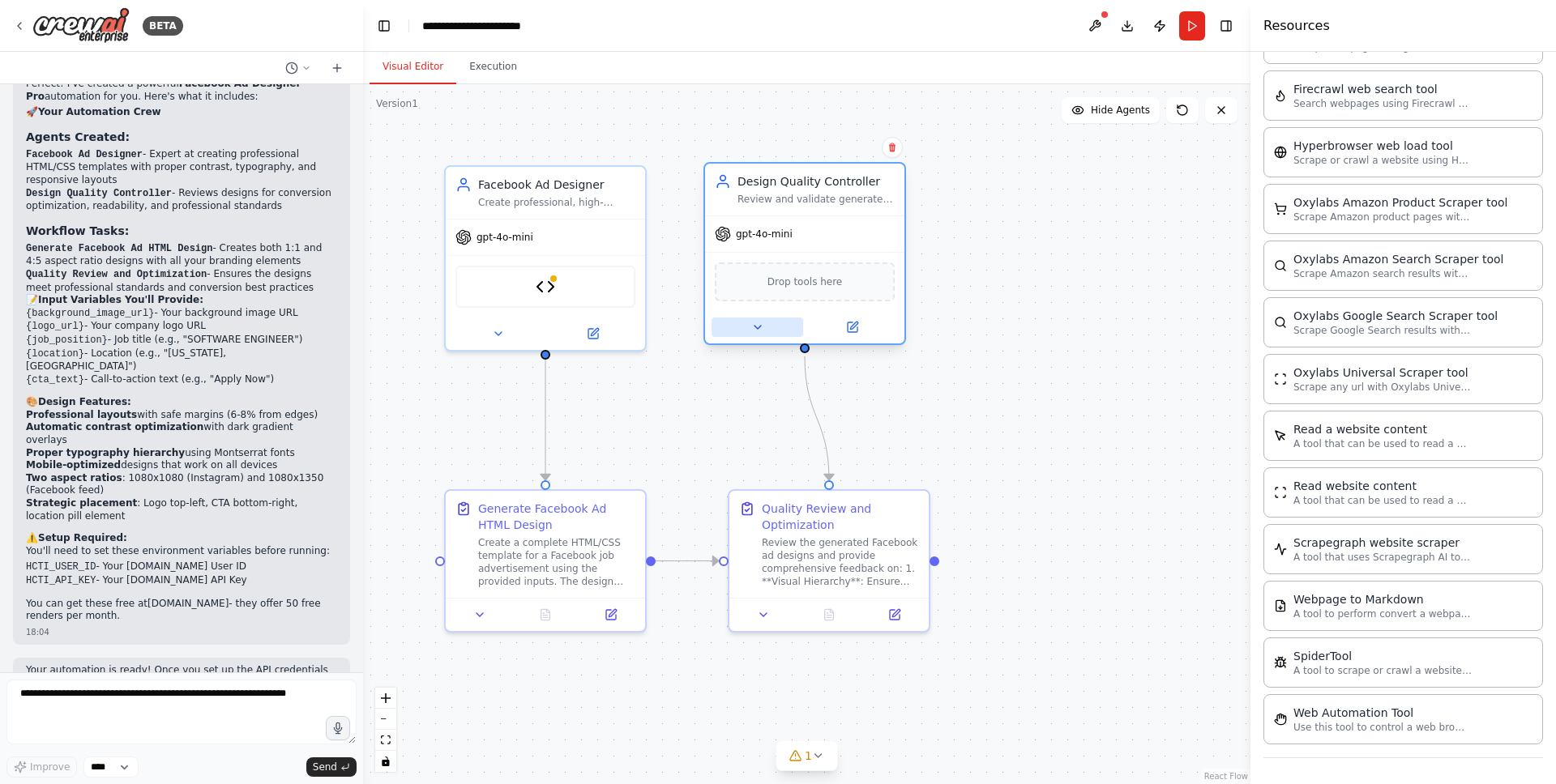
click at [736, 329] on button at bounding box center [757, 328] width 92 height 19
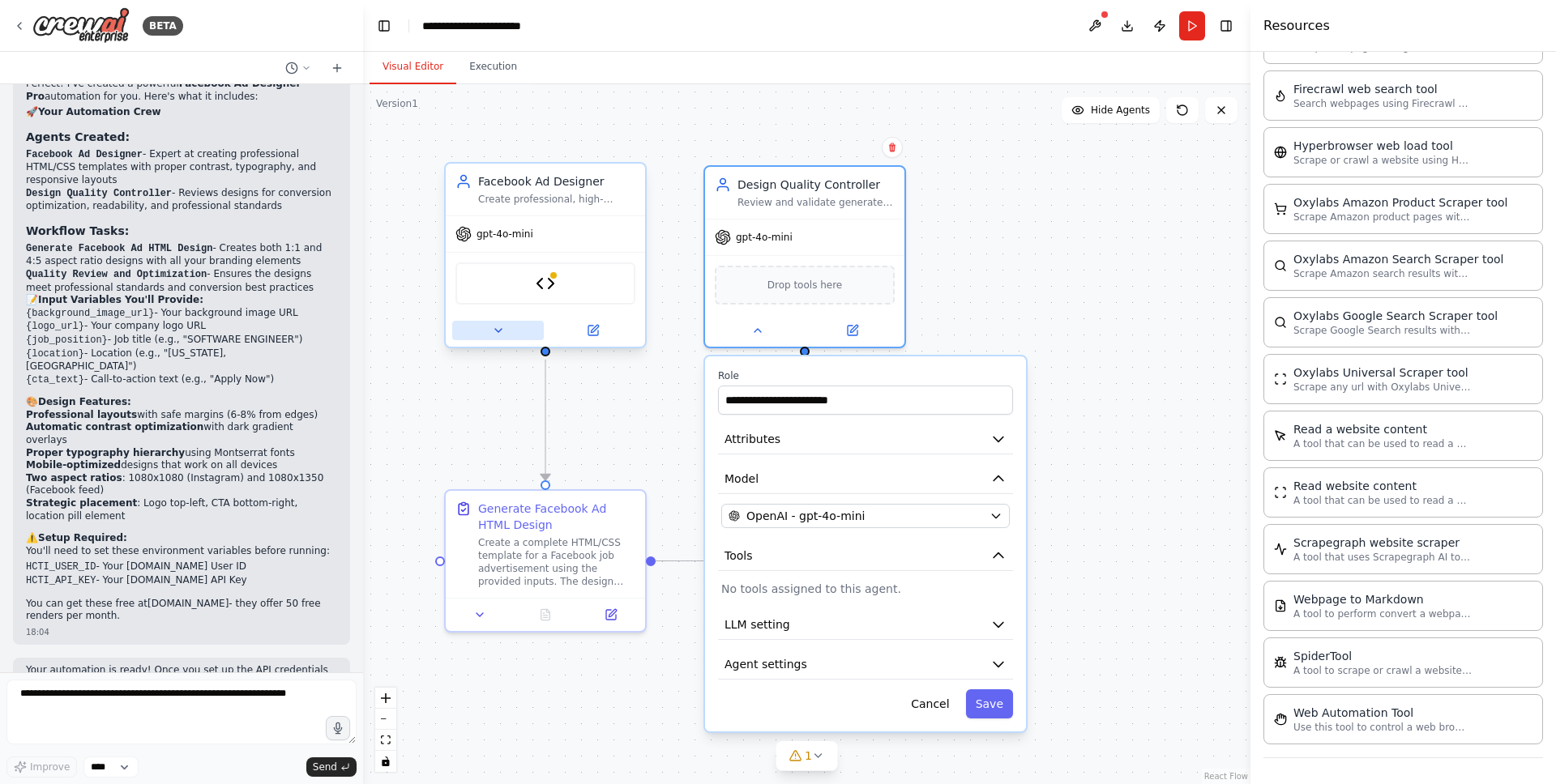
click at [486, 334] on button at bounding box center [497, 331] width 92 height 19
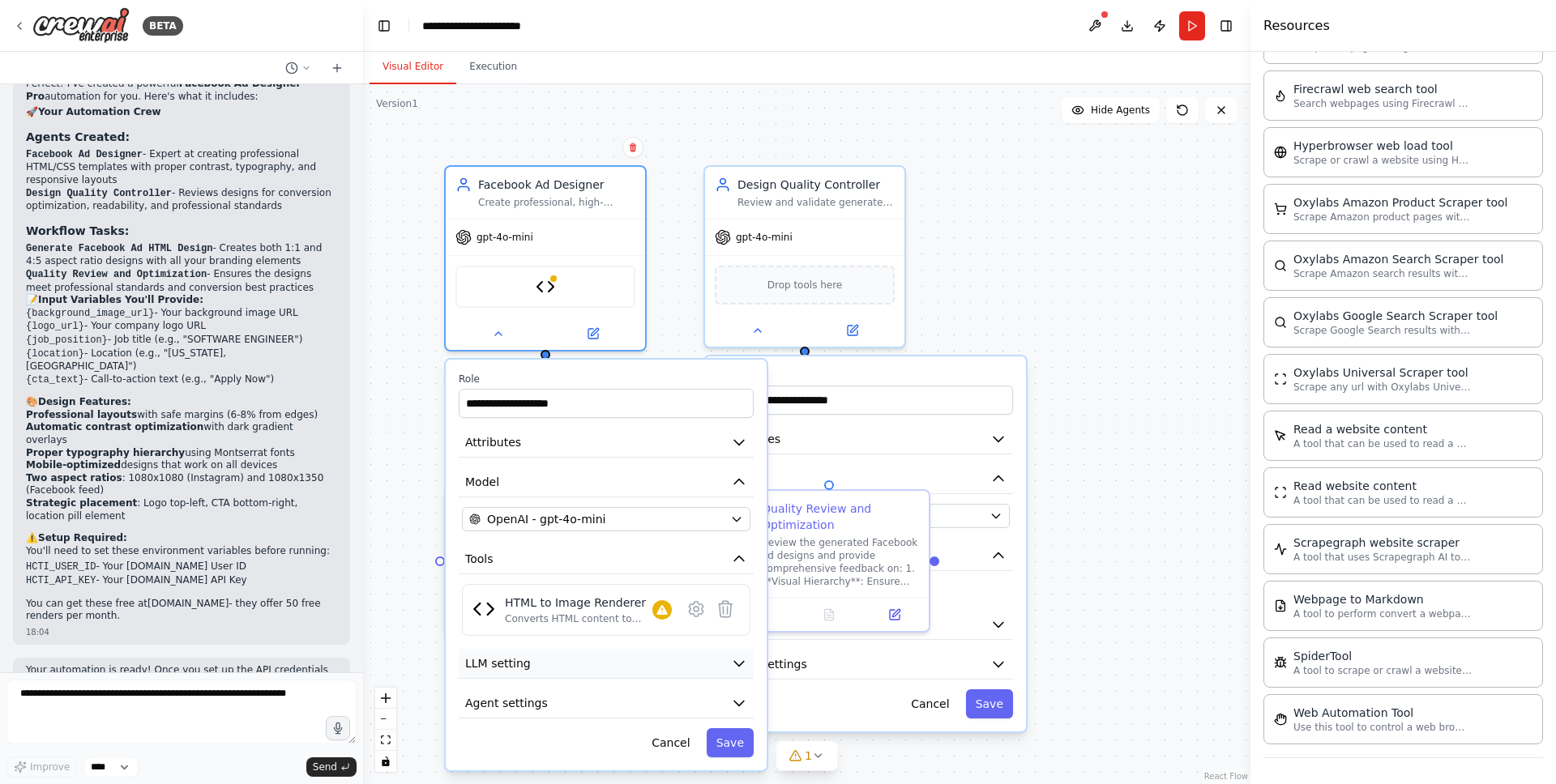
click at [568, 658] on button "LLM setting" at bounding box center [606, 663] width 295 height 30
click at [505, 603] on div "HTML to Image Renderer" at bounding box center [578, 602] width 148 height 16
click at [687, 615] on icon at bounding box center [696, 609] width 19 height 19
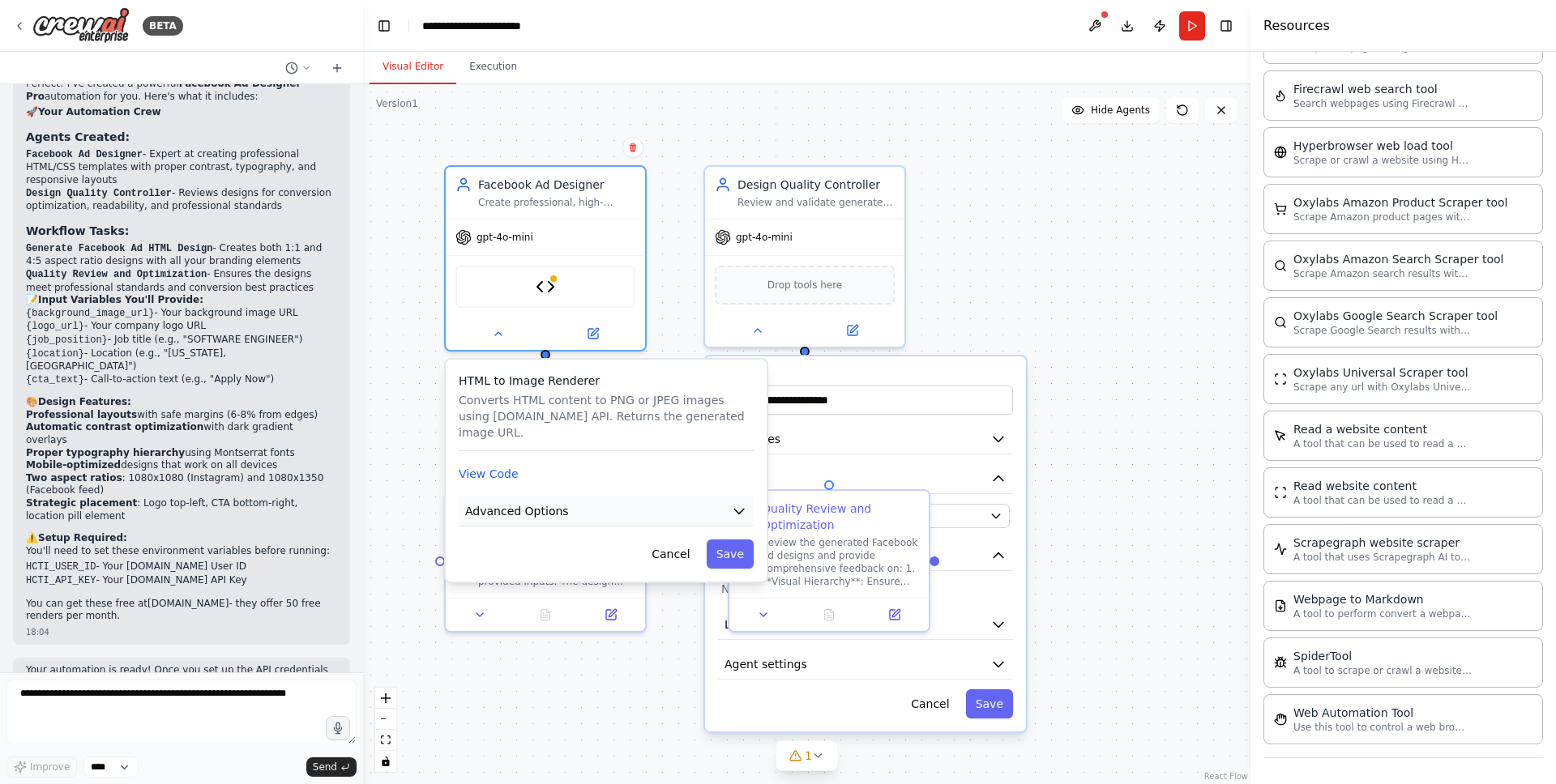
click at [651, 509] on button "Advanced Options" at bounding box center [606, 511] width 295 height 30
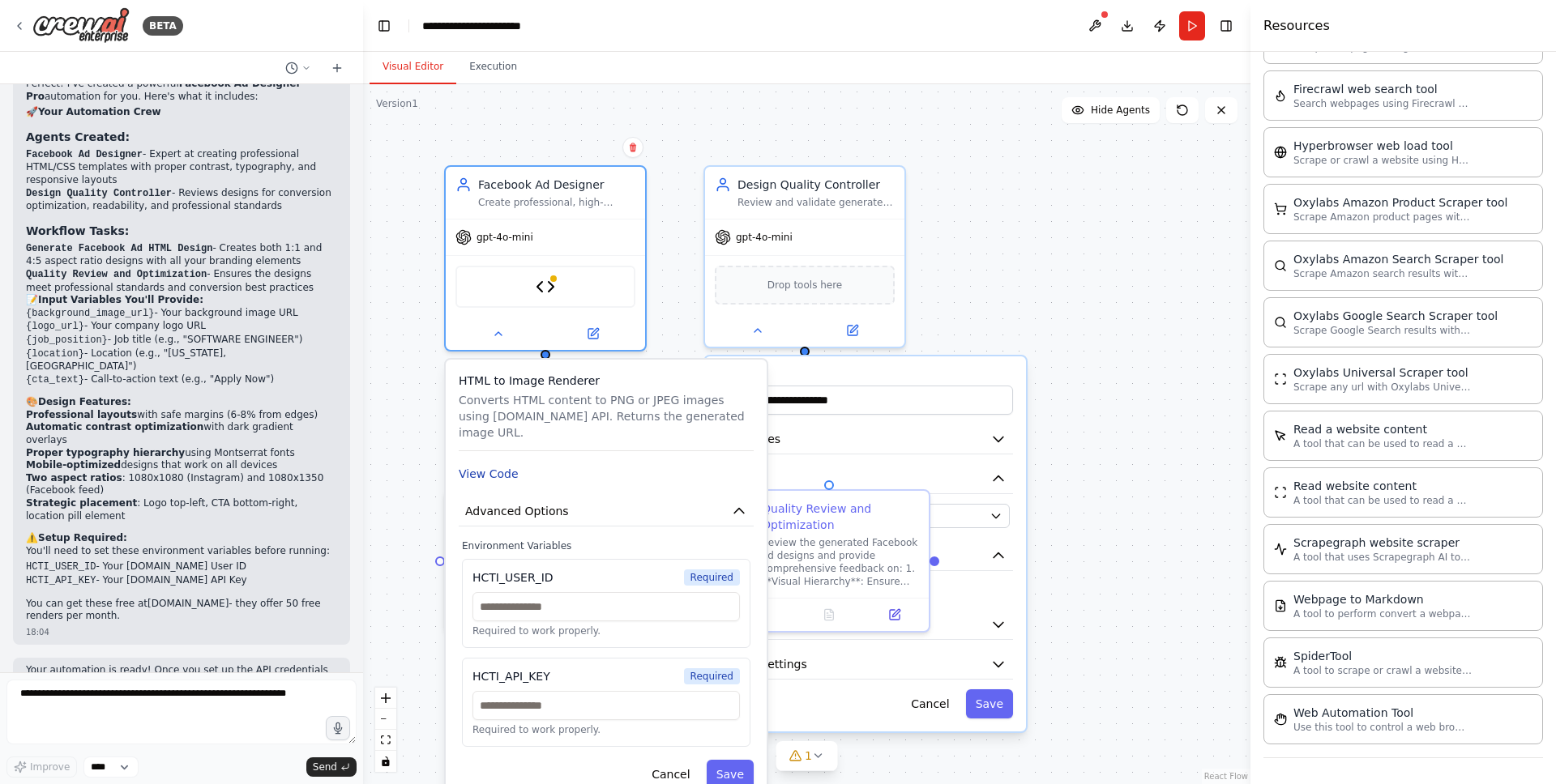
click at [488, 478] on button "View Code" at bounding box center [488, 473] width 60 height 16
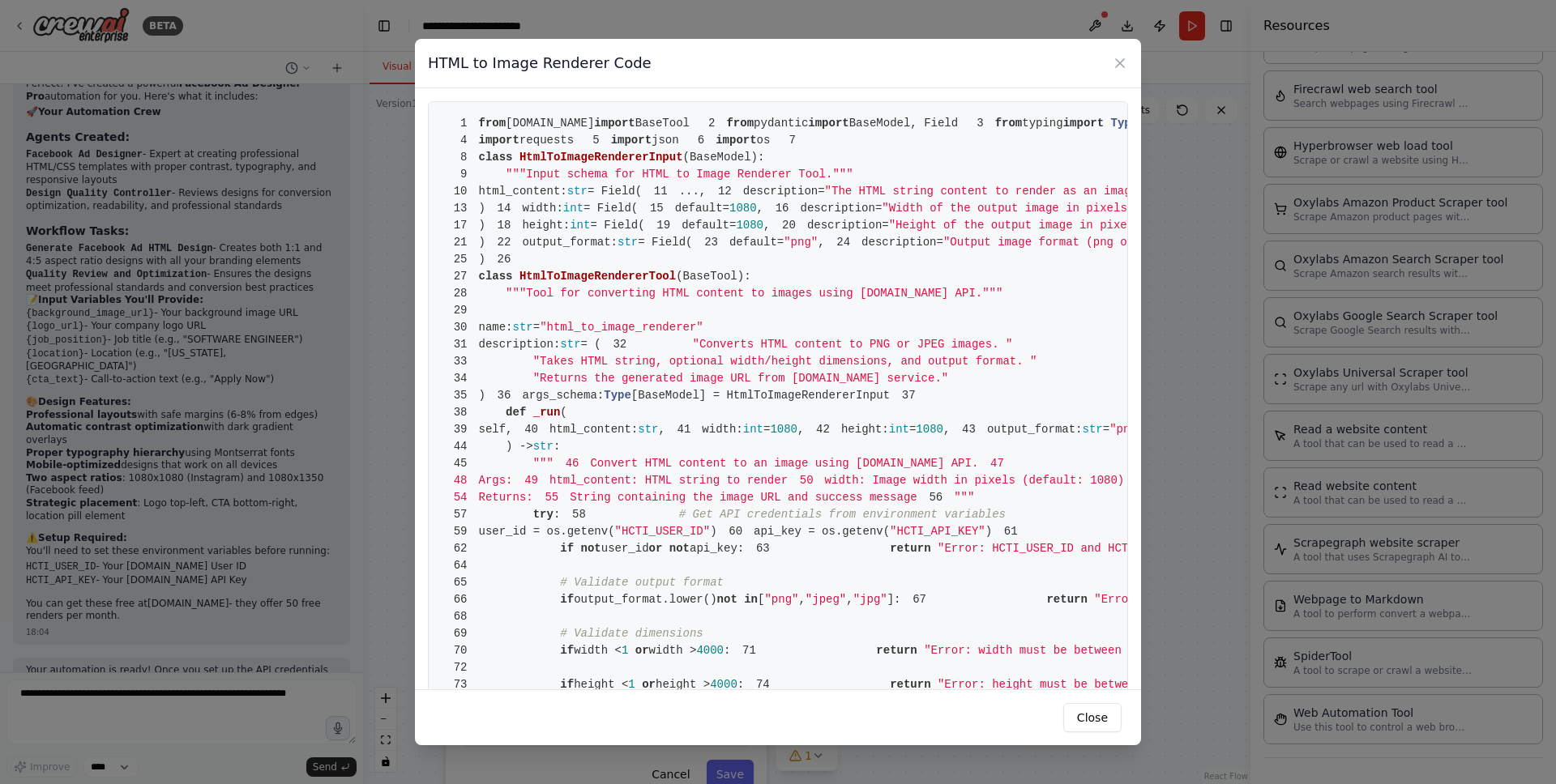
click at [380, 476] on div "HTML to Image Renderer Code 1 from [DOMAIN_NAME] import BaseTool 2 from pydanti…" at bounding box center [778, 392] width 1556 height 784
click at [1123, 63] on icon at bounding box center [1120, 63] width 16 height 16
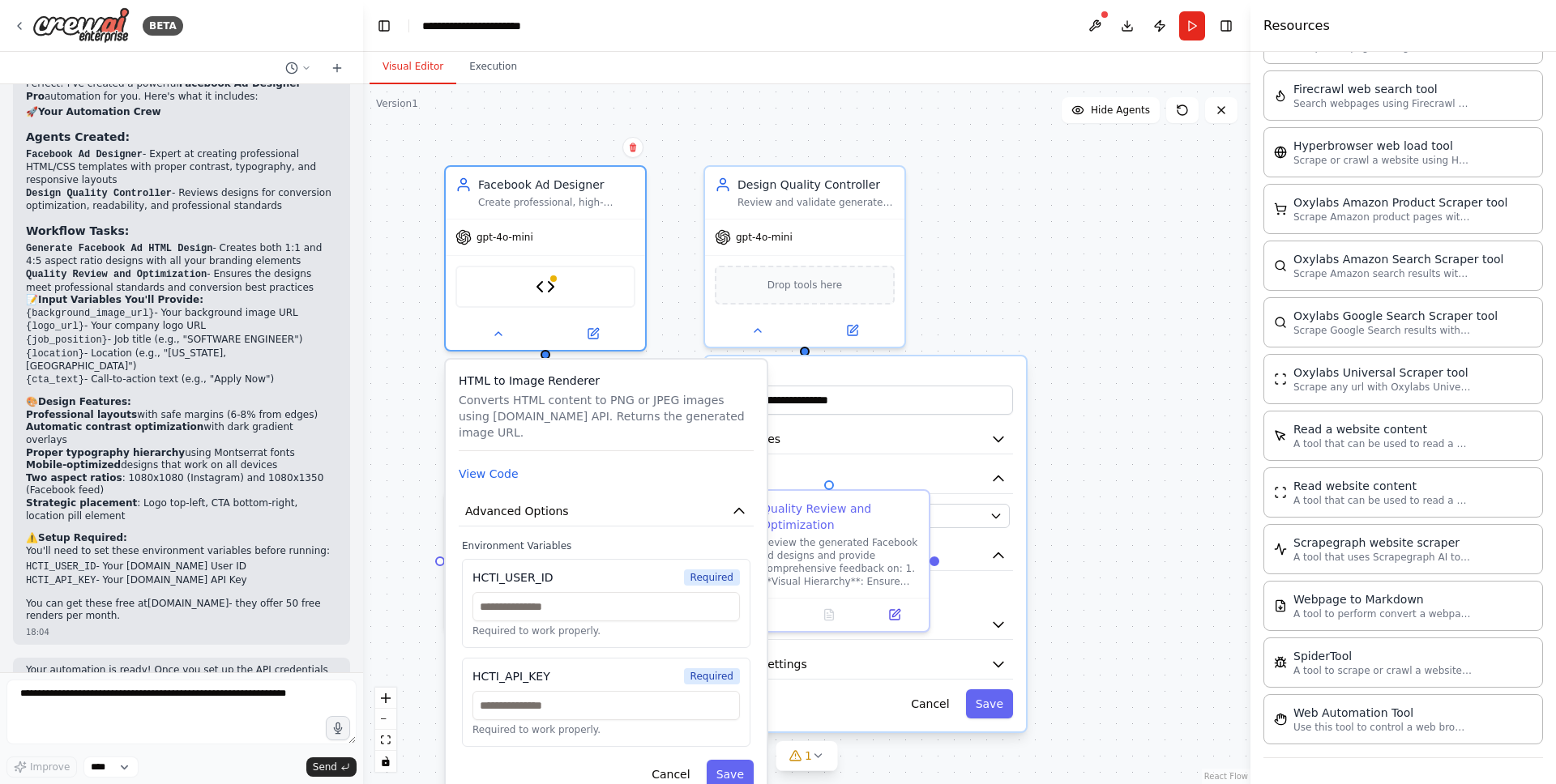
click at [1111, 287] on div ".deletable-edge-delete-btn { width: 20px; height: 20px; border: 0px solid #ffff…" at bounding box center [807, 434] width 888 height 700
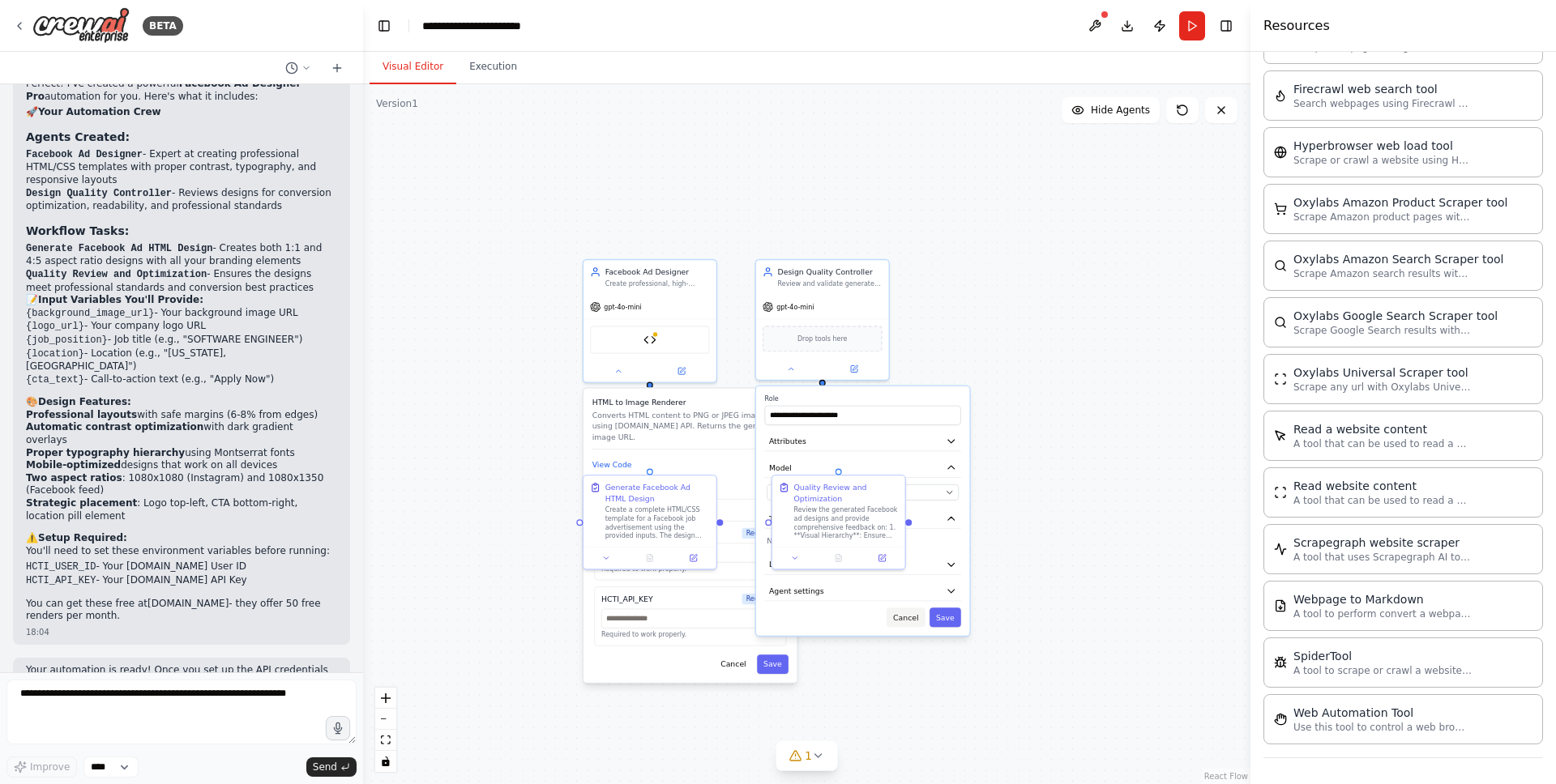
click at [903, 613] on button "Cancel" at bounding box center [906, 617] width 39 height 19
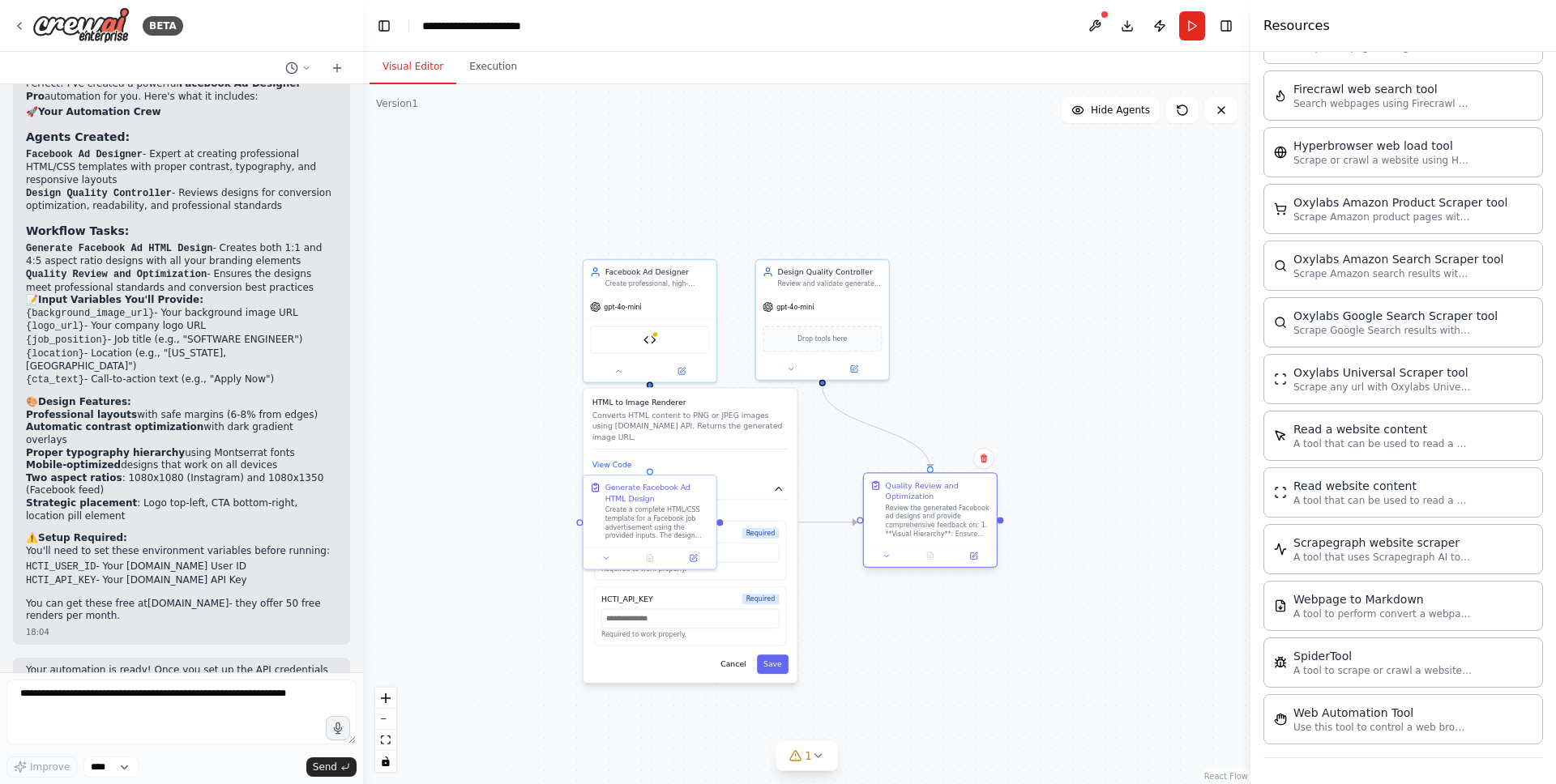
drag, startPoint x: 857, startPoint y: 501, endPoint x: 915, endPoint y: 500, distance: 58.0
click at [915, 500] on div "Quality Review and Optimization" at bounding box center [938, 509] width 105 height 58
click at [876, 554] on button at bounding box center [887, 555] width 37 height 13
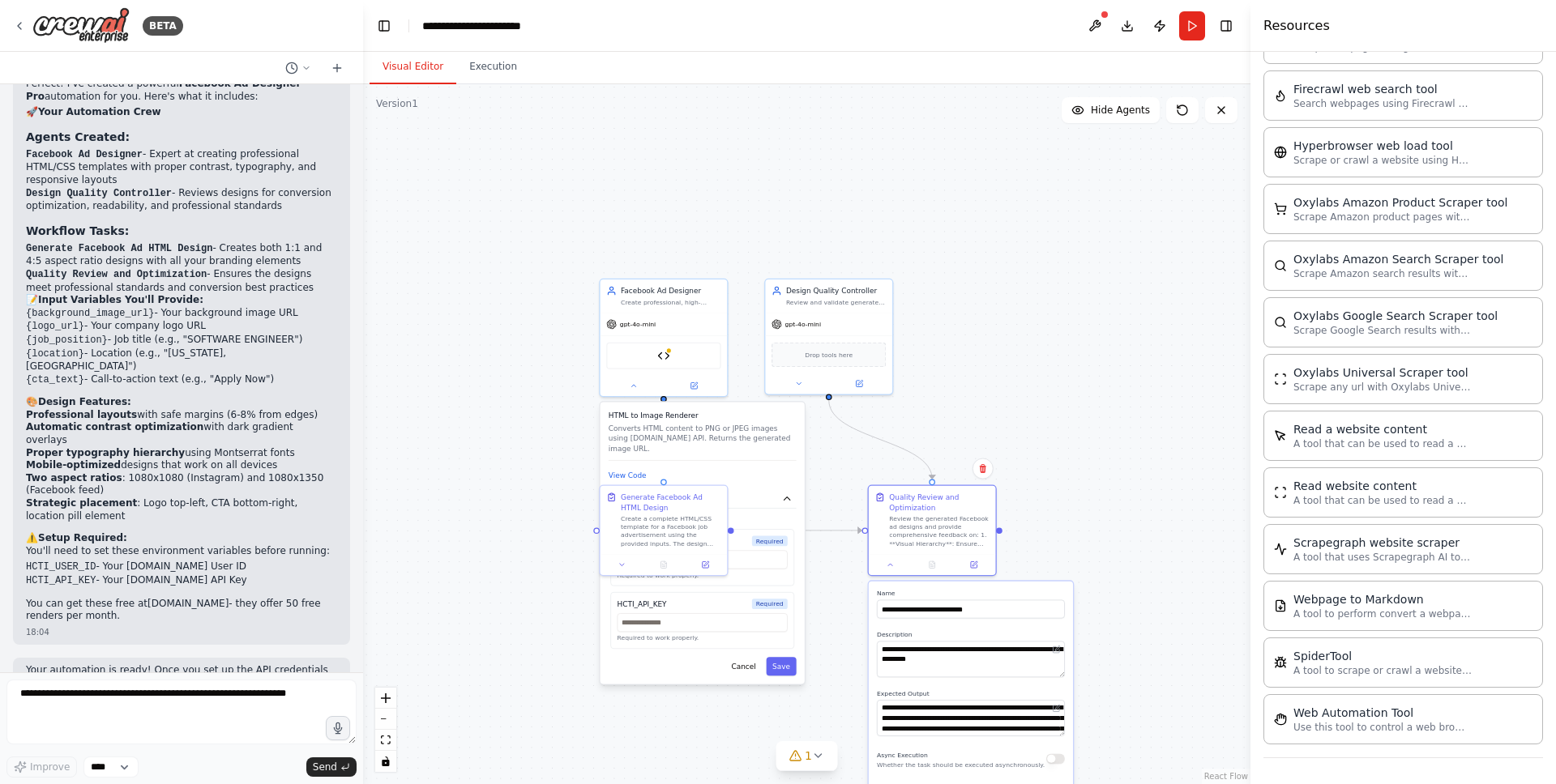
click at [859, 627] on div ".deletable-edge-delete-btn { width: 20px; height: 20px; border: 0px solid #ffff…" at bounding box center [807, 434] width 888 height 700
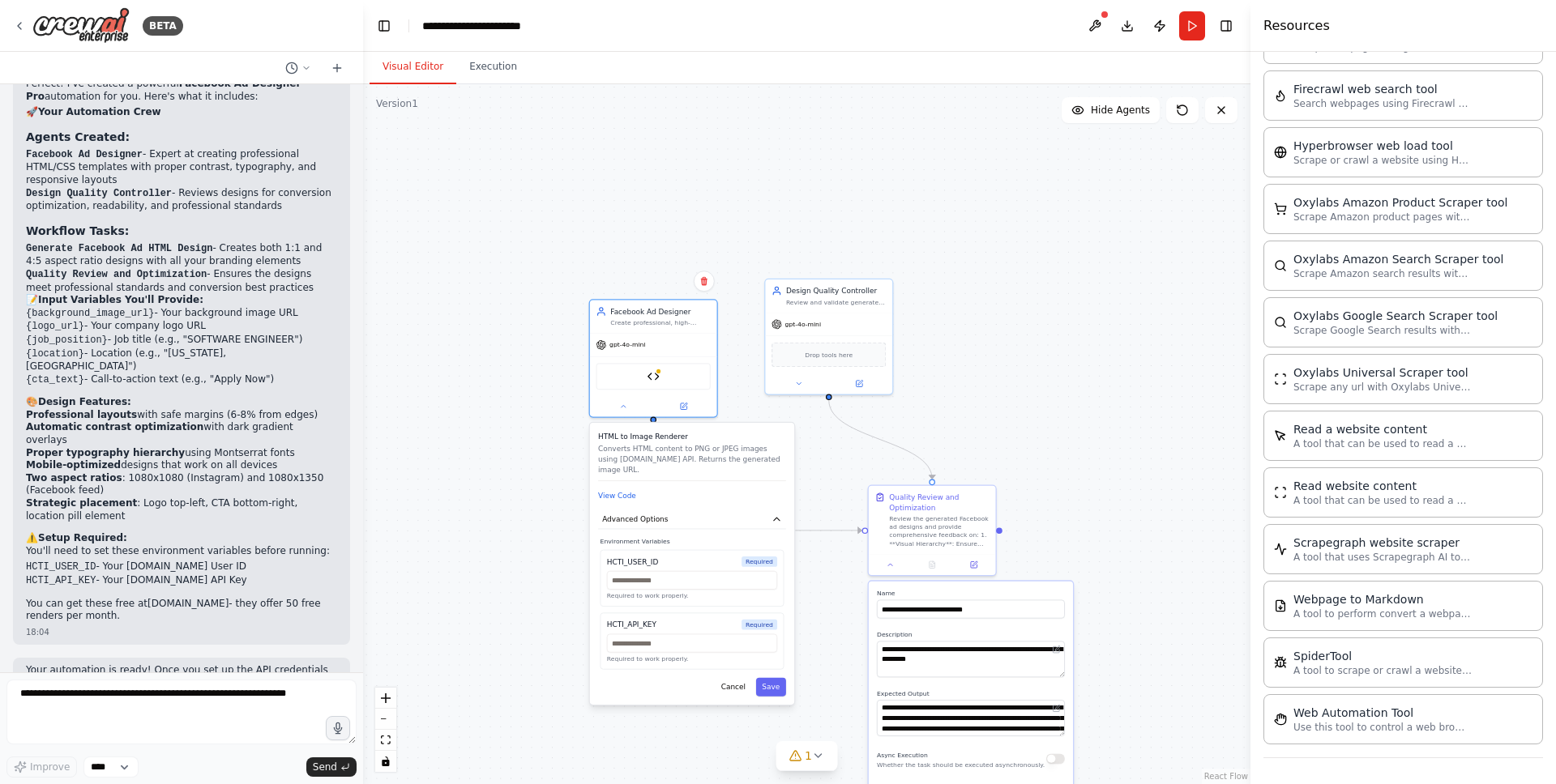
drag, startPoint x: 675, startPoint y: 442, endPoint x: 664, endPoint y: 454, distance: 16.3
click at [664, 454] on p "Converts HTML content to PNG or JPEG images using [DOMAIN_NAME] API. Returns th…" at bounding box center [692, 459] width 188 height 31
click at [625, 404] on div "Facebook Ad Designer Create professional, high-converting Facebook ad designs b…" at bounding box center [653, 346] width 129 height 119
click at [625, 396] on icon at bounding box center [623, 394] width 8 height 8
